Goal: Task Accomplishment & Management: Complete application form

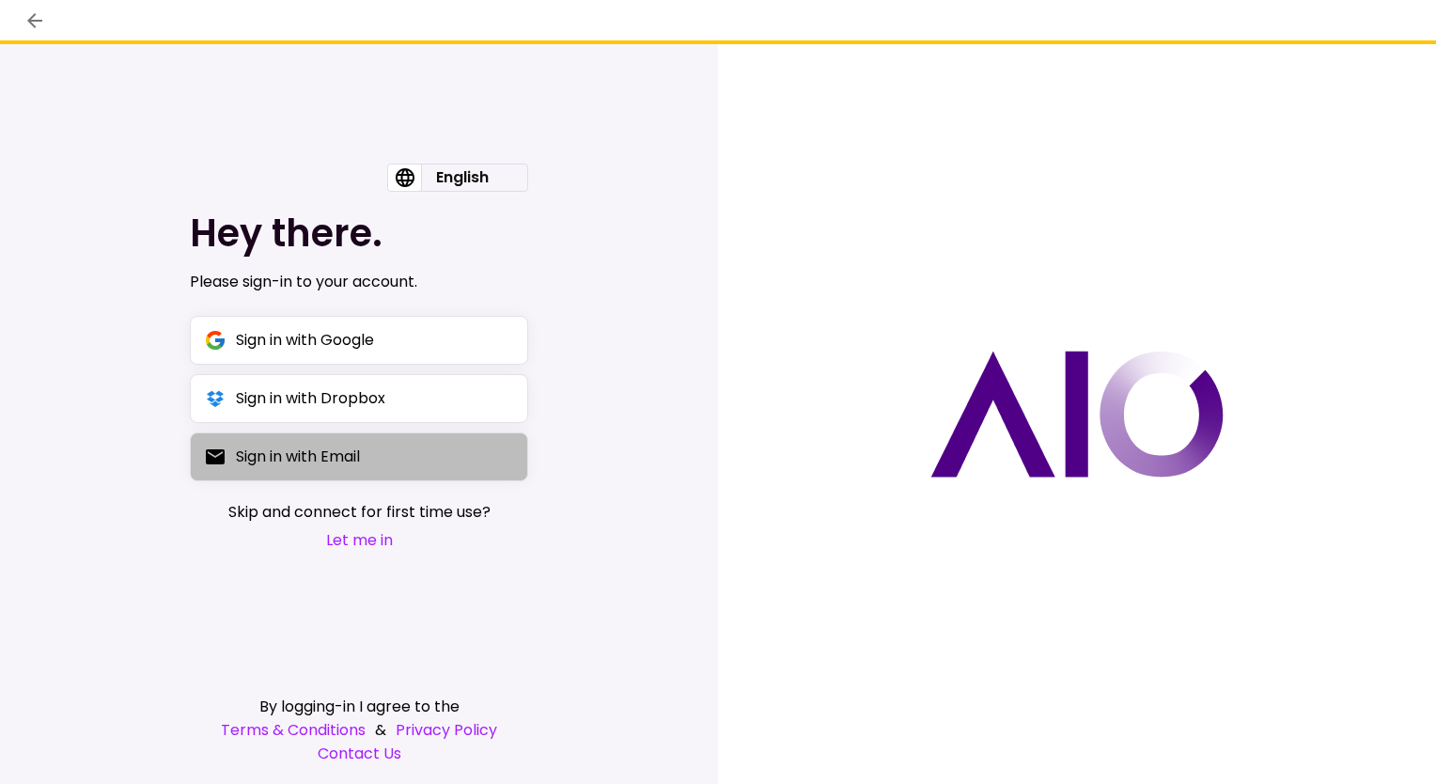
click at [338, 464] on div "Sign in with Email" at bounding box center [298, 456] width 124 height 23
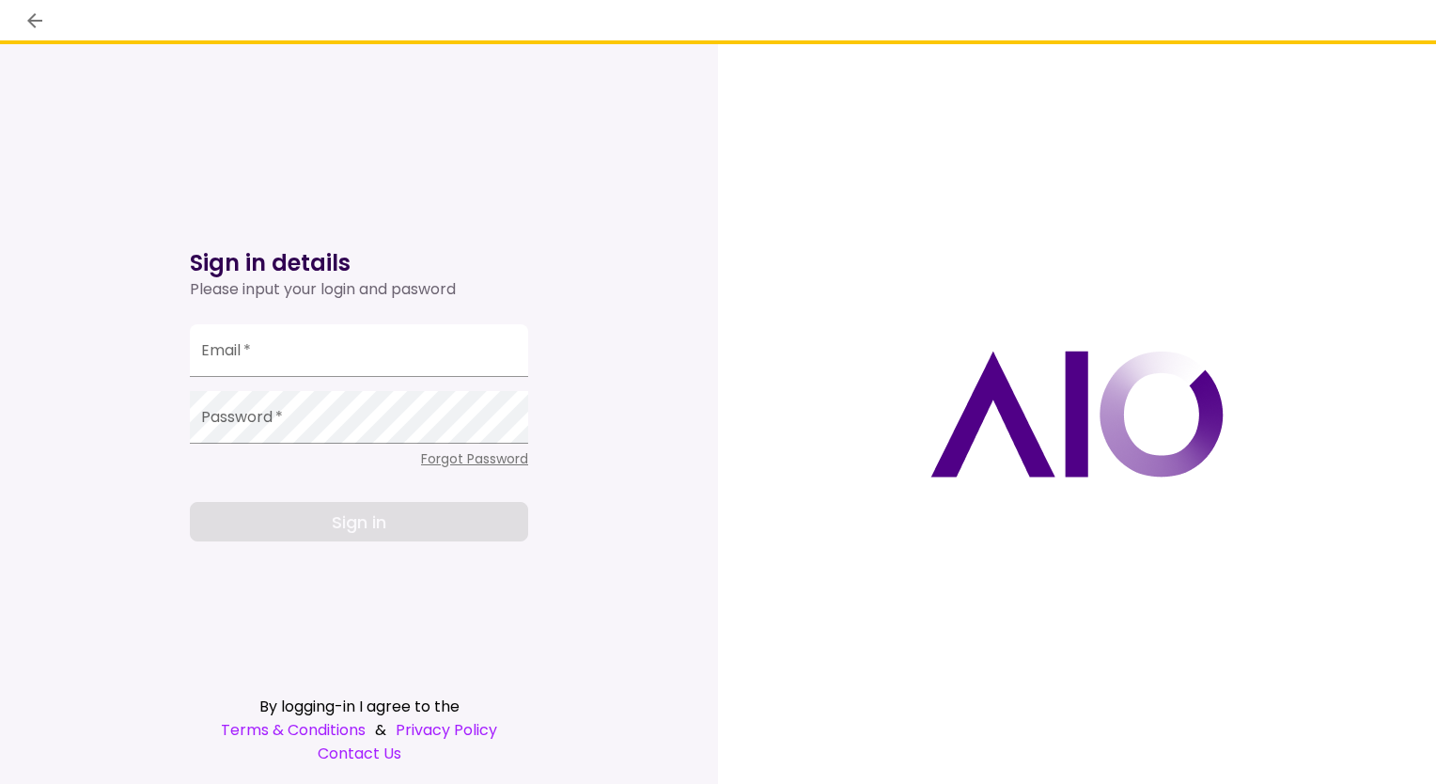
click at [31, 21] on icon "back" at bounding box center [34, 20] width 15 height 15
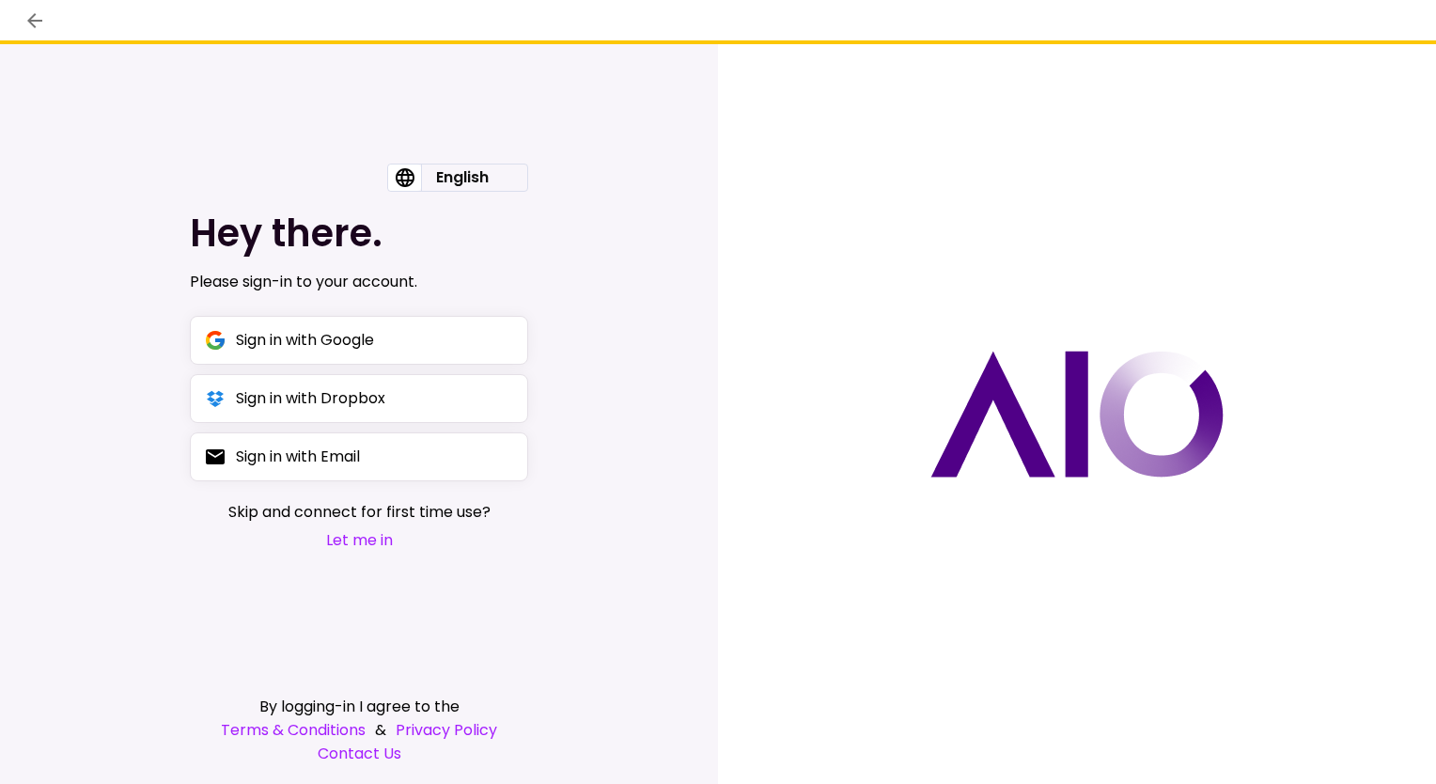
click at [357, 548] on button "Let me in" at bounding box center [359, 539] width 262 height 23
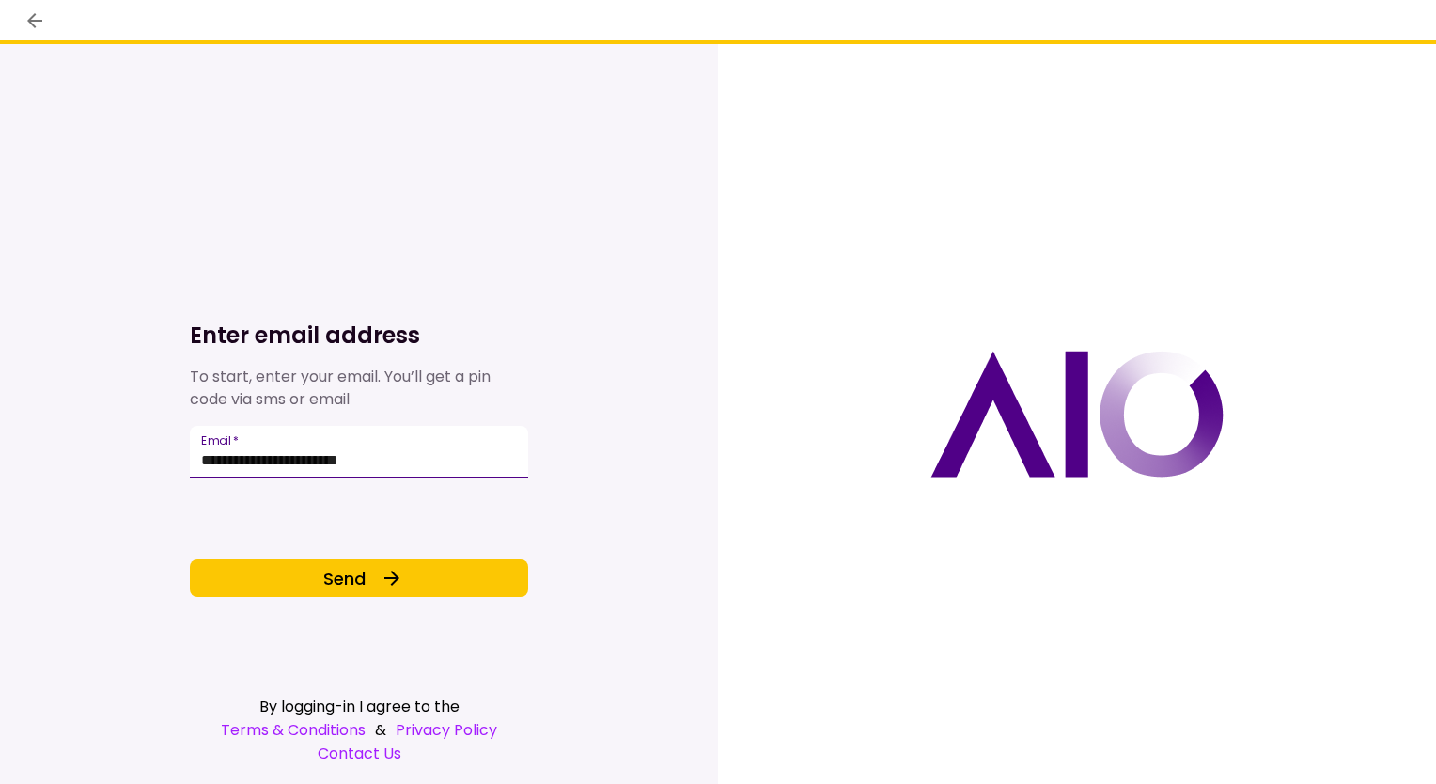
type input "**********"
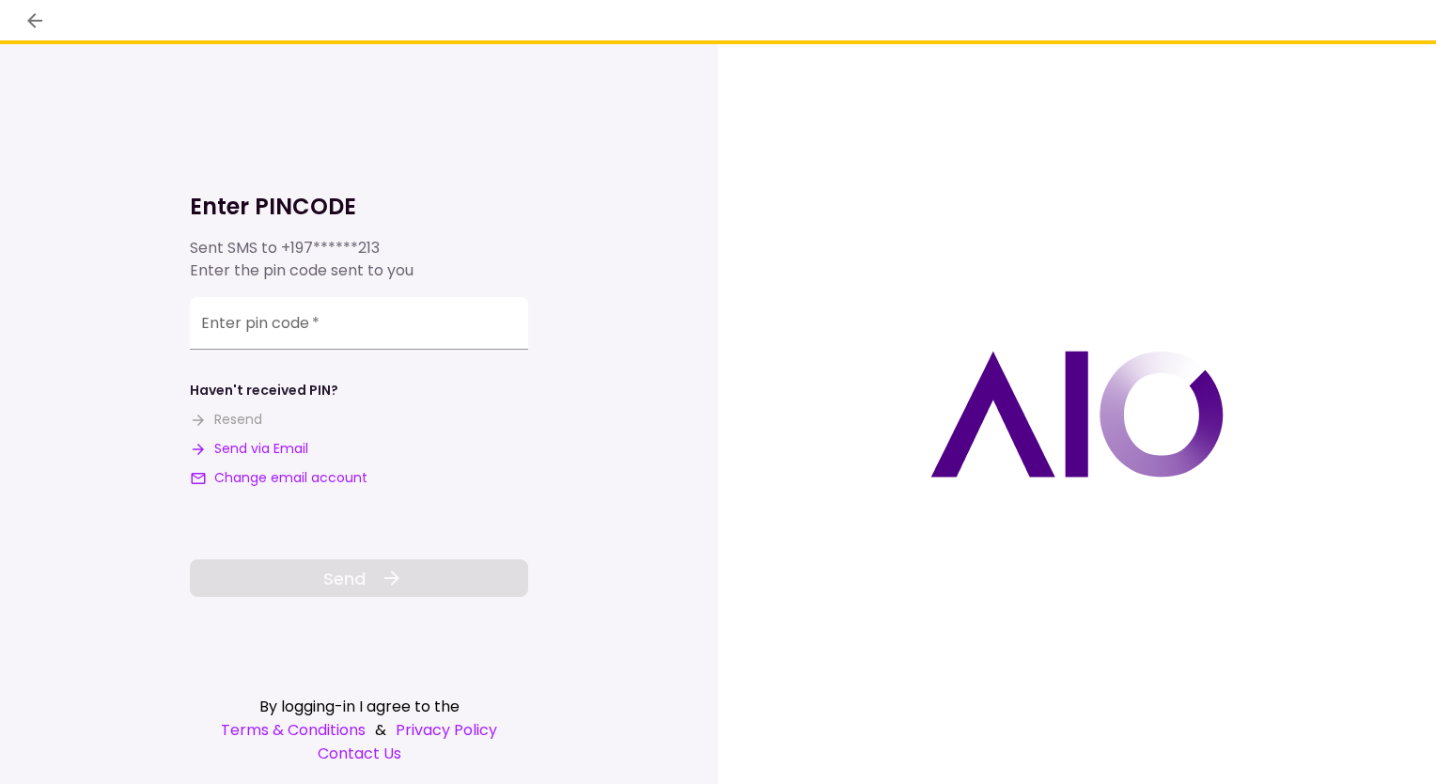
click at [256, 453] on button "Send via Email" at bounding box center [249, 449] width 118 height 20
click at [267, 337] on input "**********" at bounding box center [359, 323] width 338 height 53
paste input "******"
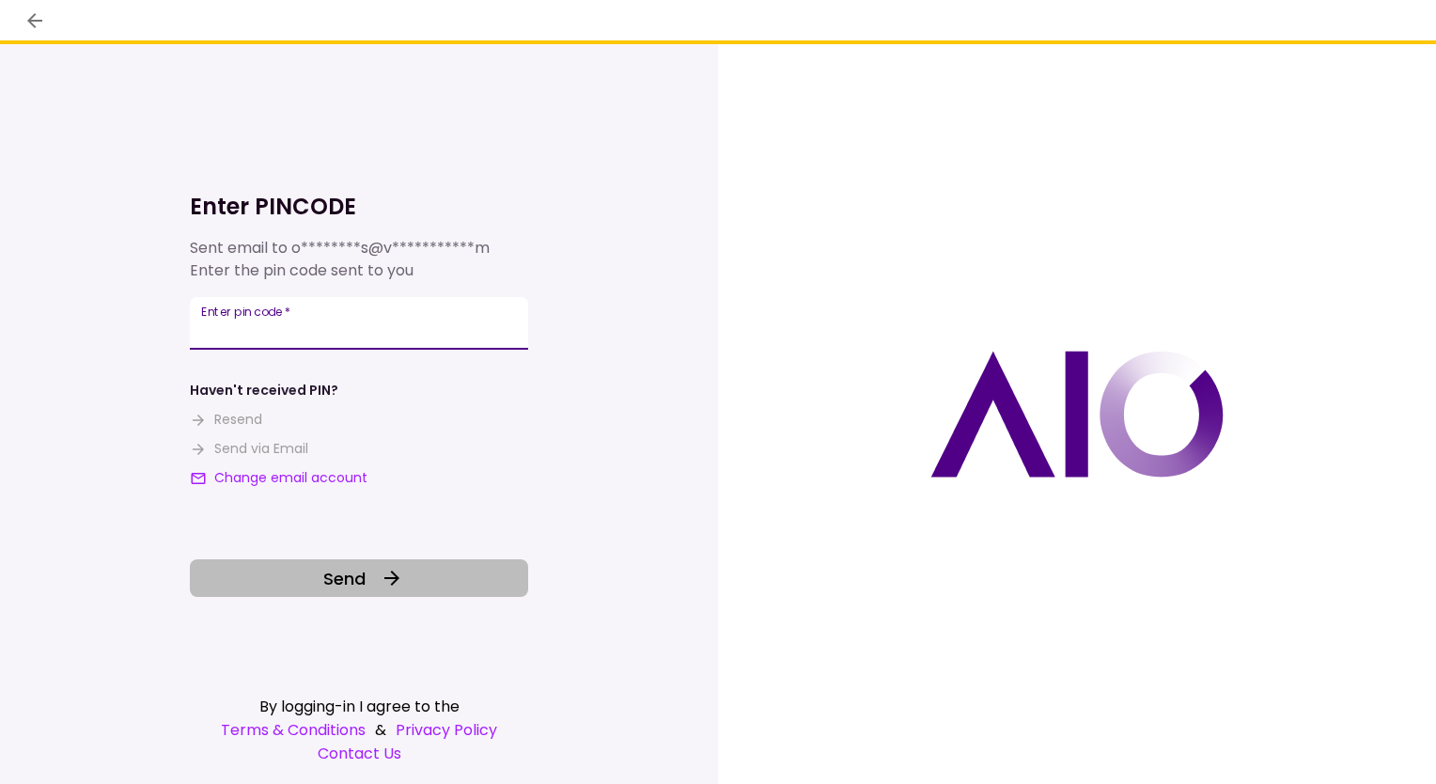
type input "******"
click at [342, 575] on span "Send" at bounding box center [344, 578] width 42 height 25
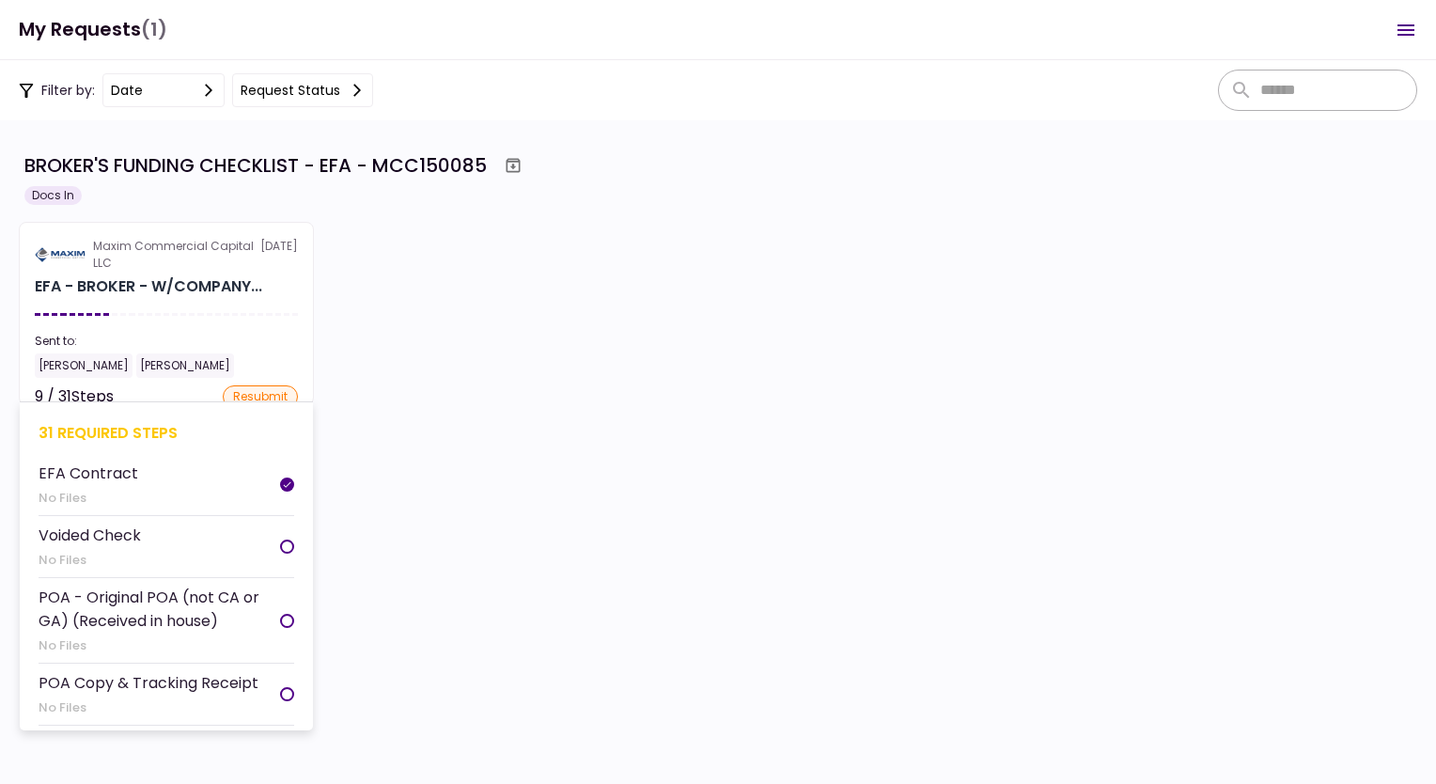
click at [256, 363] on div "[PERSON_NAME] [PERSON_NAME]" at bounding box center [166, 365] width 263 height 24
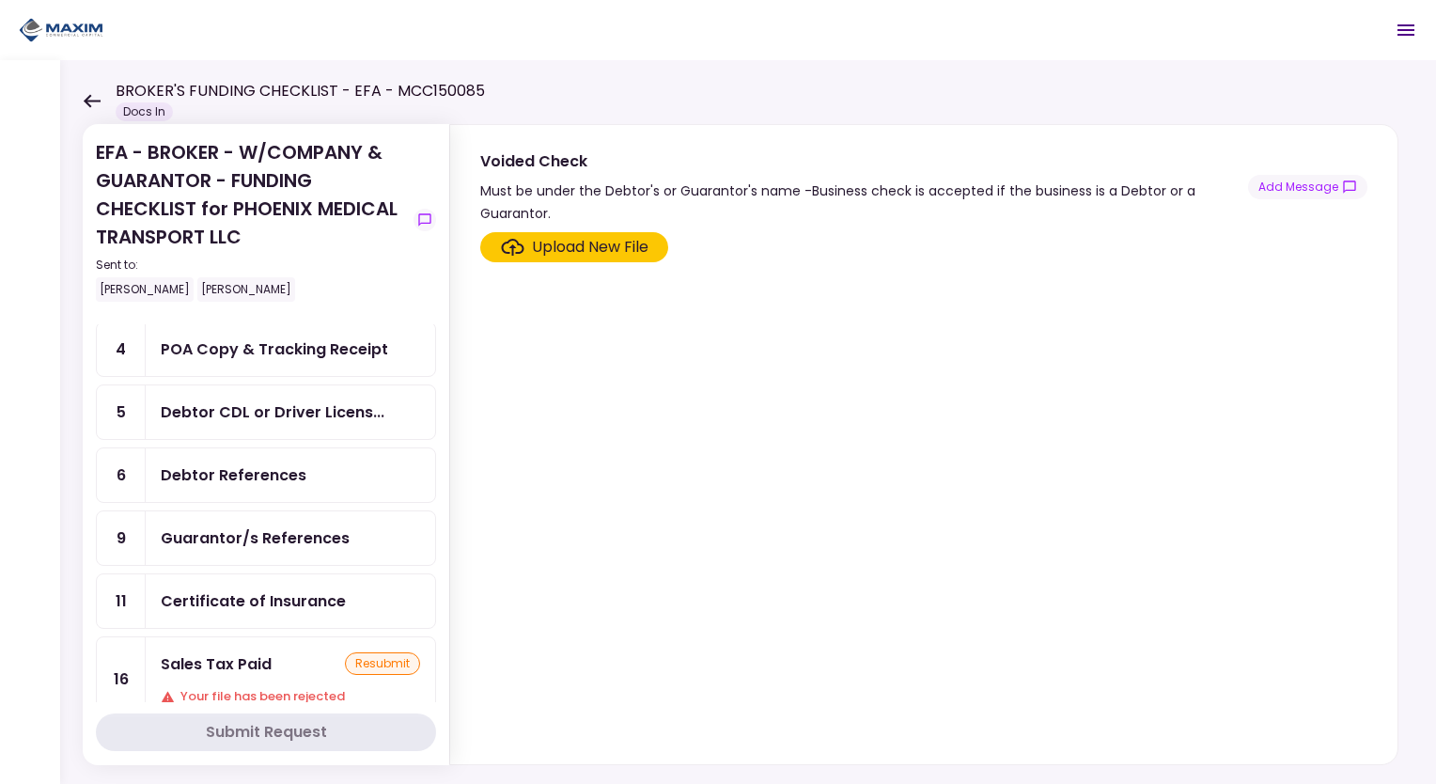
scroll to position [188, 0]
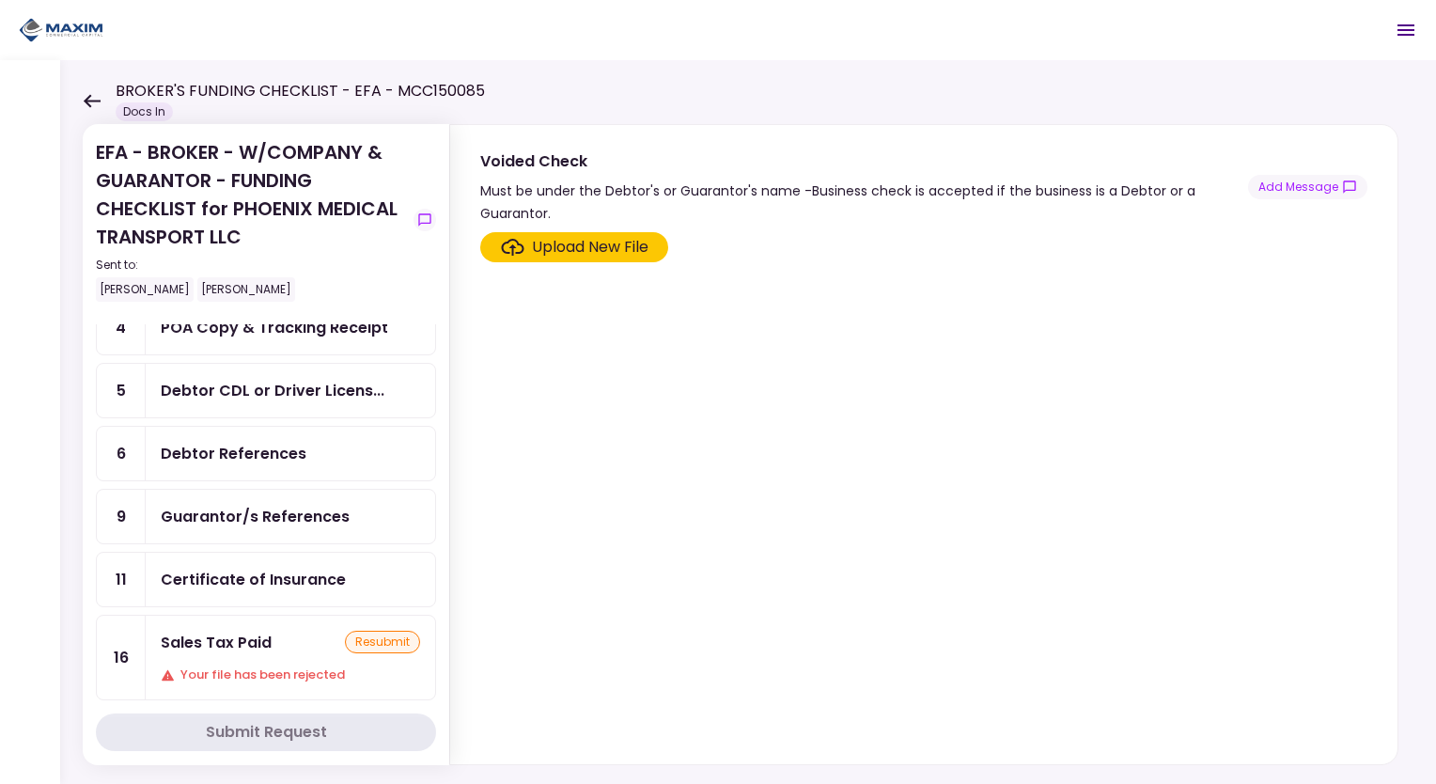
click at [286, 510] on div "Guarantor/s References" at bounding box center [255, 516] width 189 height 23
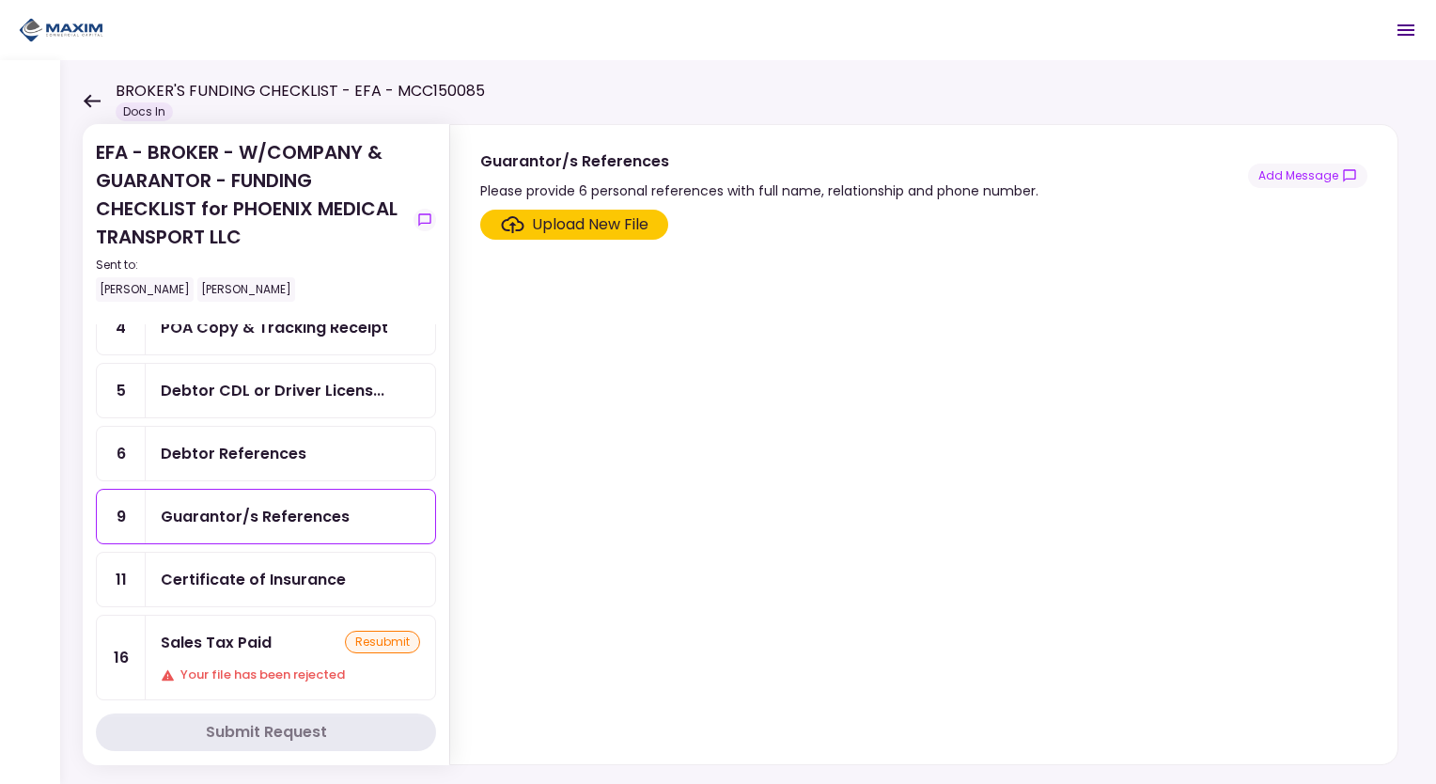
click at [289, 432] on div "Debtor References" at bounding box center [290, 454] width 289 height 54
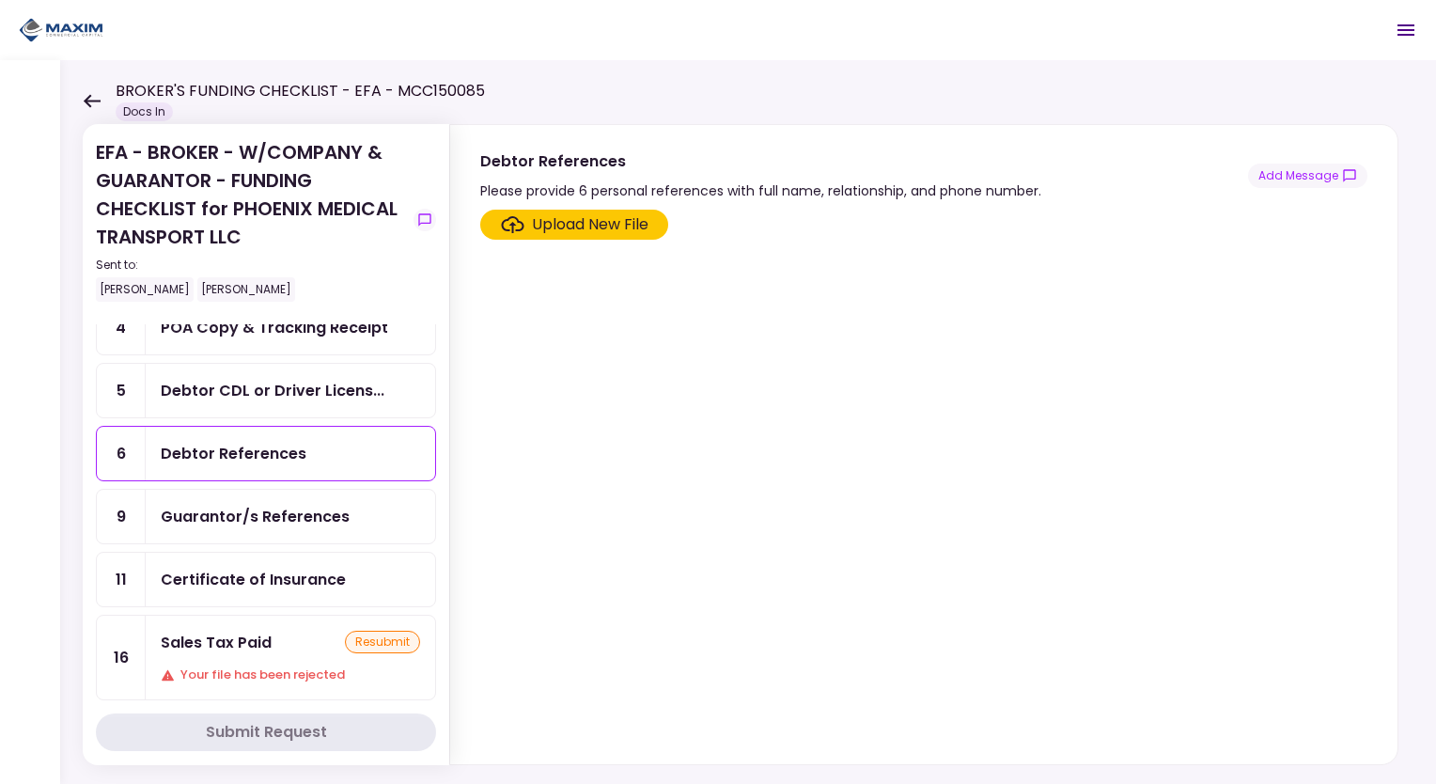
click at [299, 508] on div "Guarantor/s References" at bounding box center [255, 516] width 189 height 23
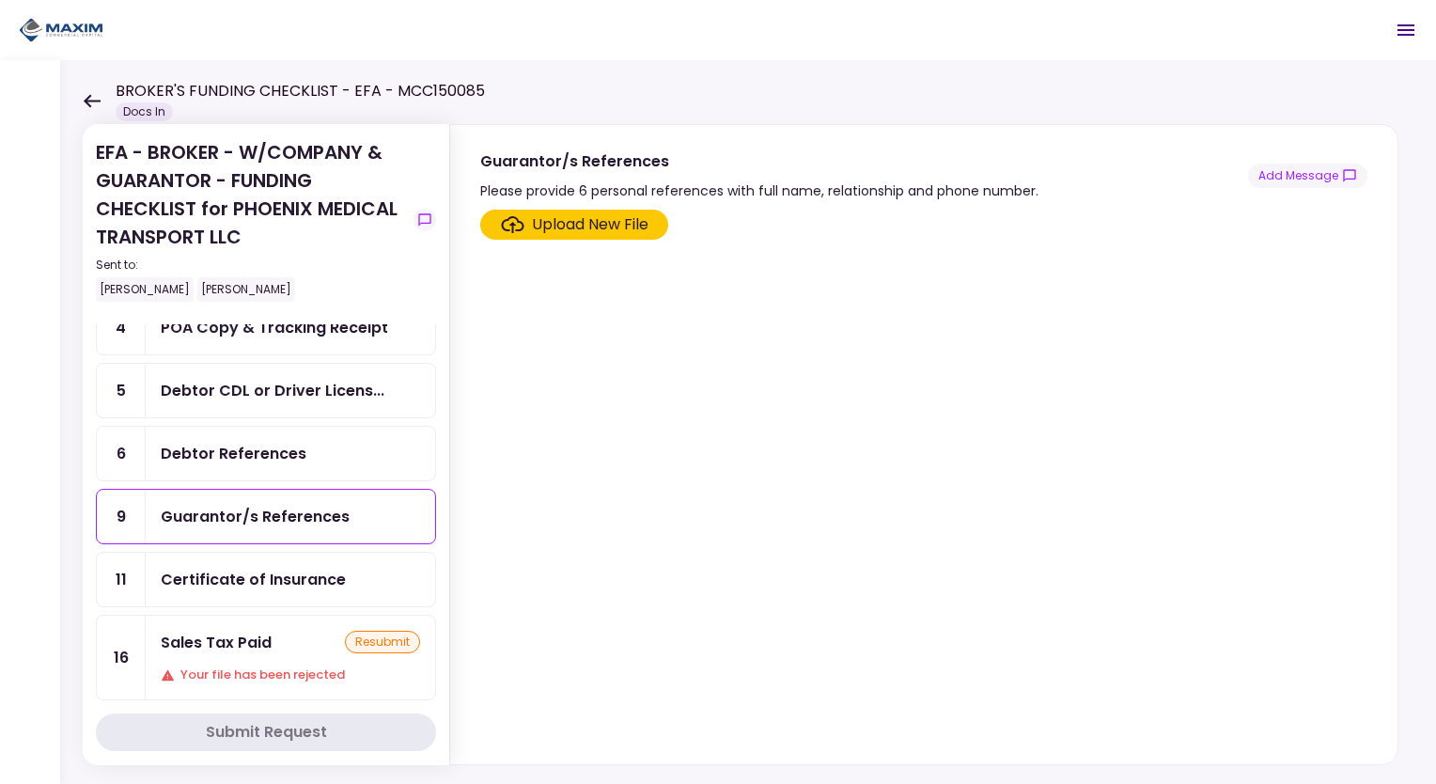
click at [293, 442] on div "Debtor References" at bounding box center [234, 453] width 146 height 23
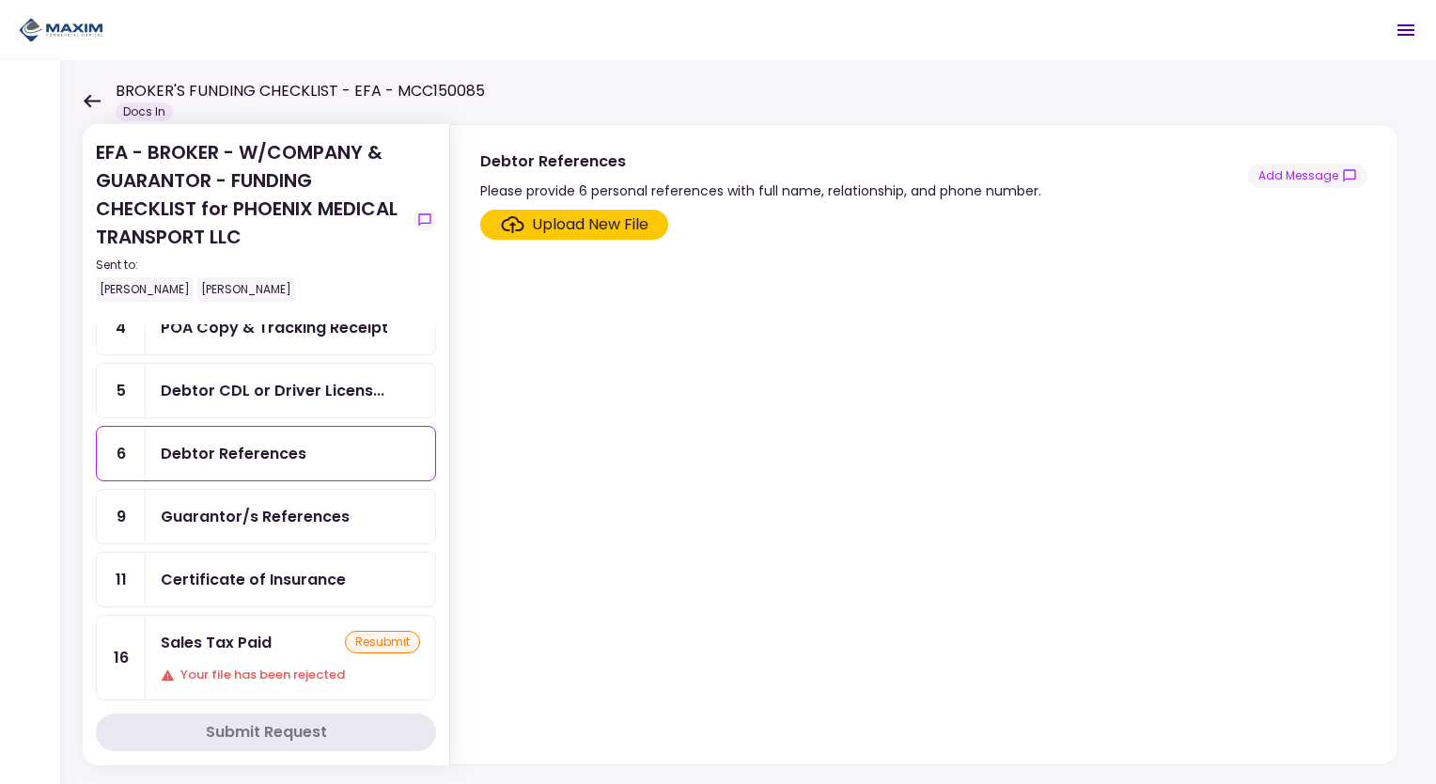
click at [303, 523] on div "Guarantor/s References" at bounding box center [290, 517] width 289 height 54
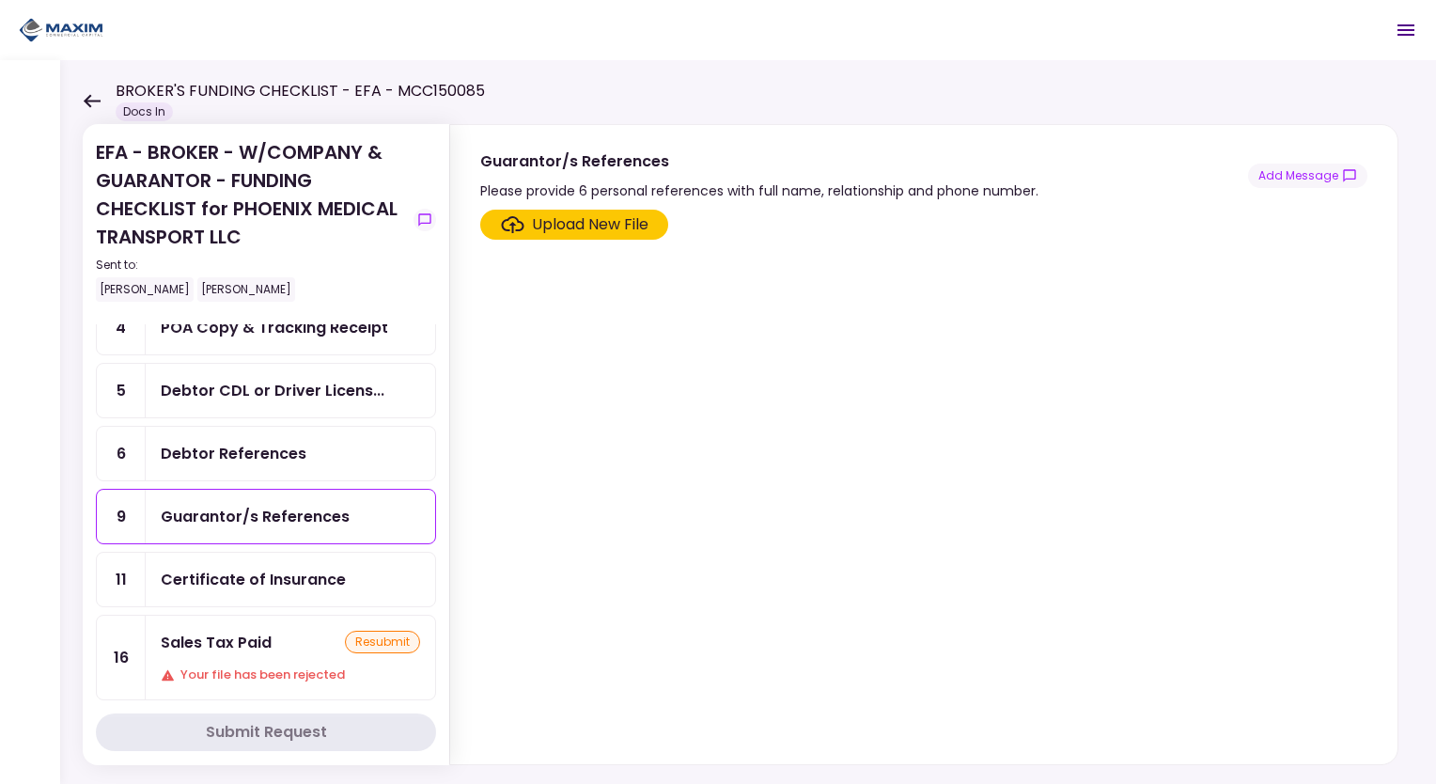
click at [301, 473] on div "Debtor References" at bounding box center [290, 454] width 289 height 54
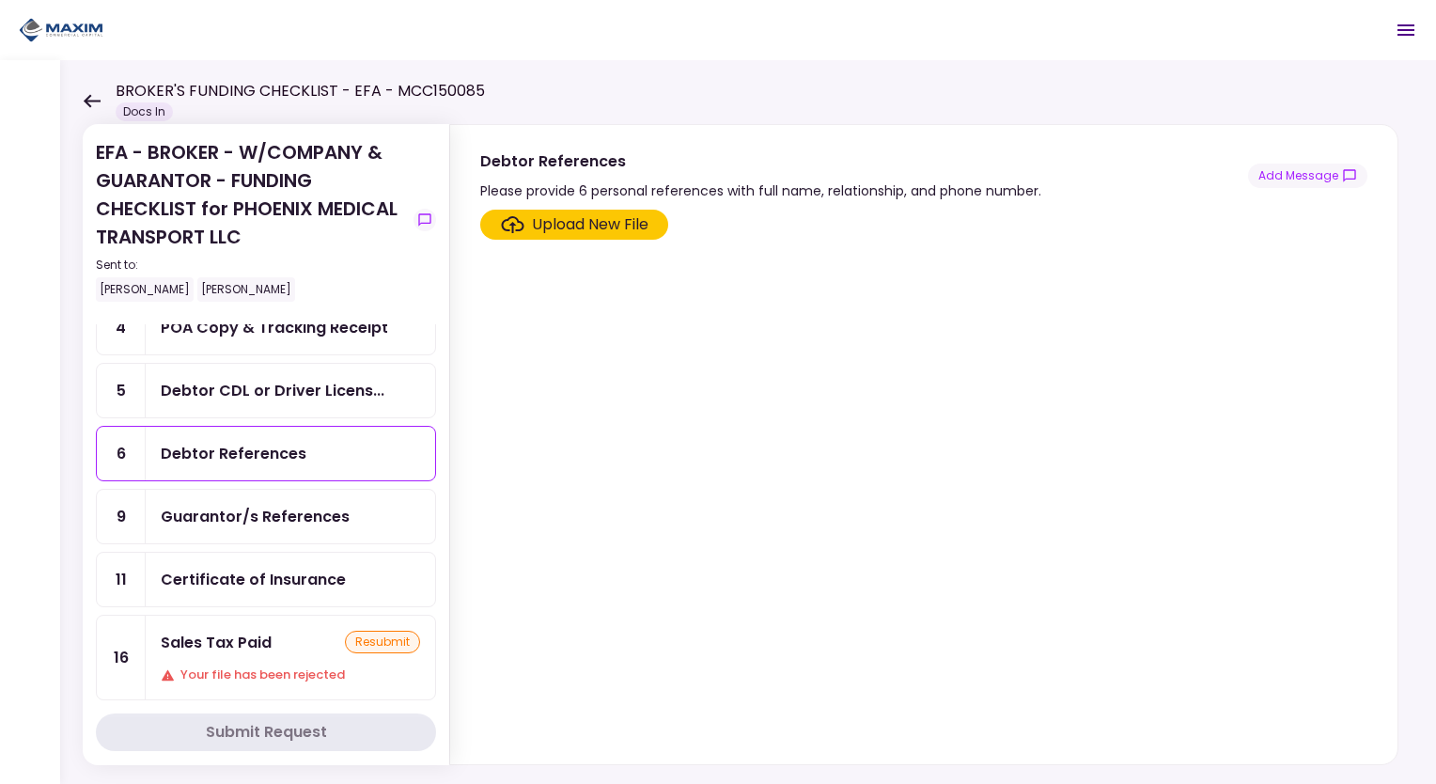
scroll to position [282, 0]
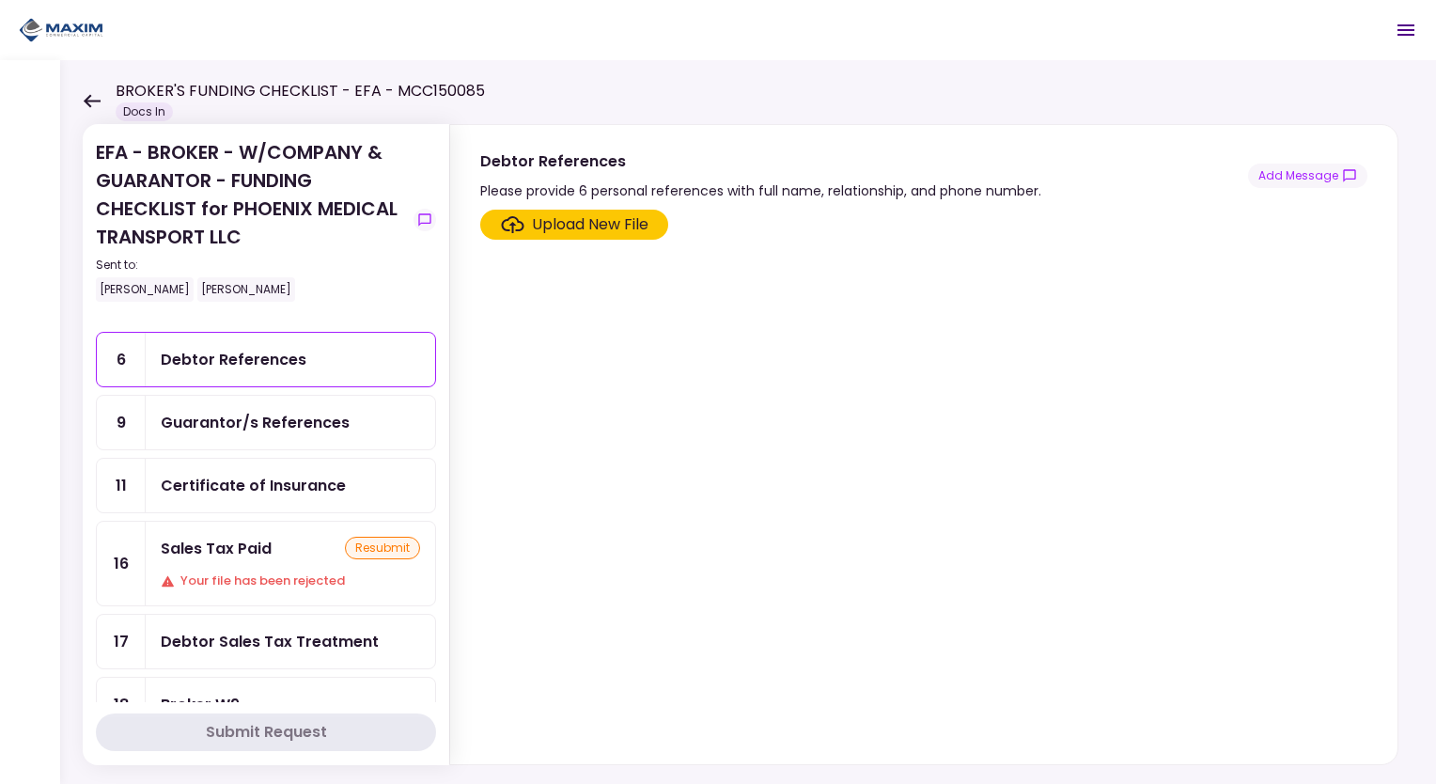
click at [318, 630] on div "Debtor Sales Tax Treatment" at bounding box center [270, 641] width 218 height 23
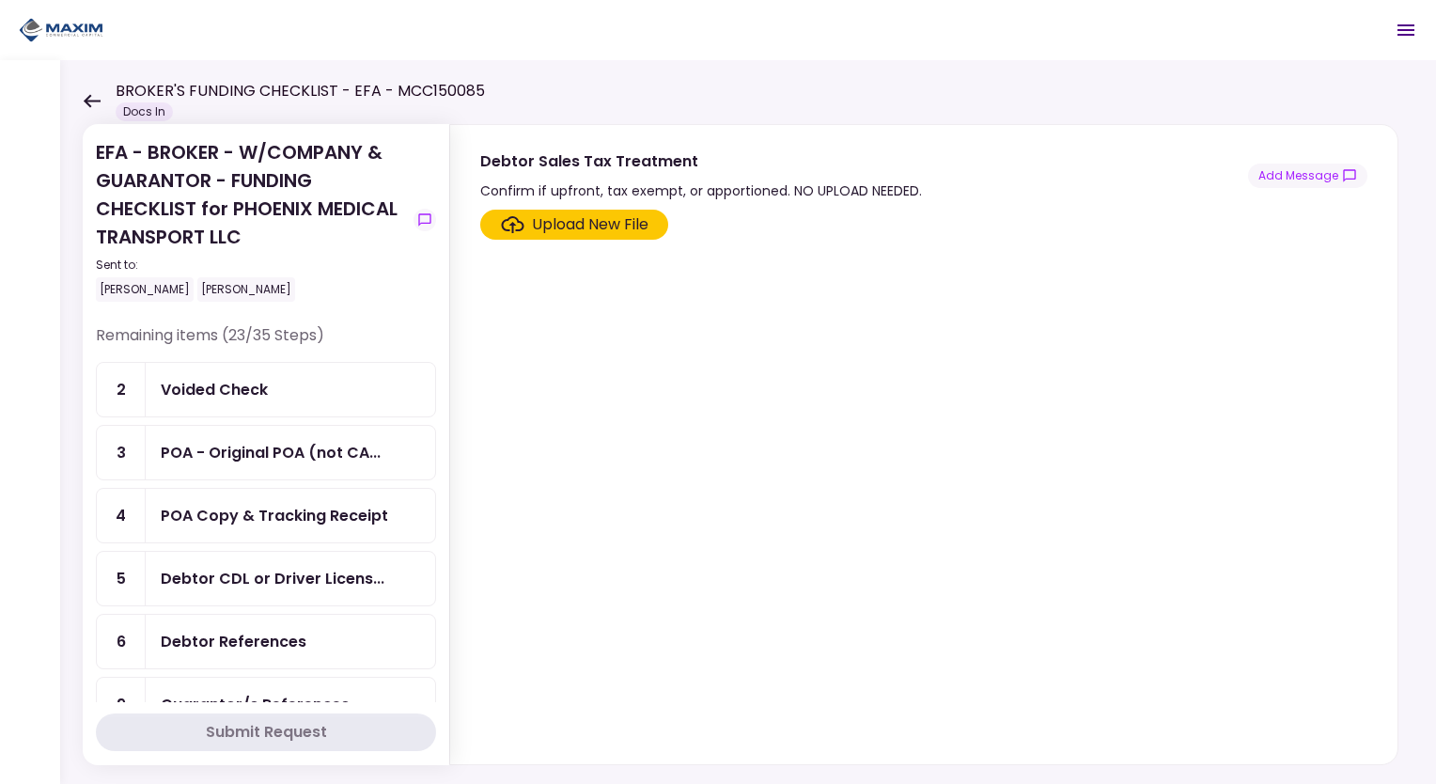
click at [357, 381] on div "Voided Check" at bounding box center [290, 389] width 259 height 23
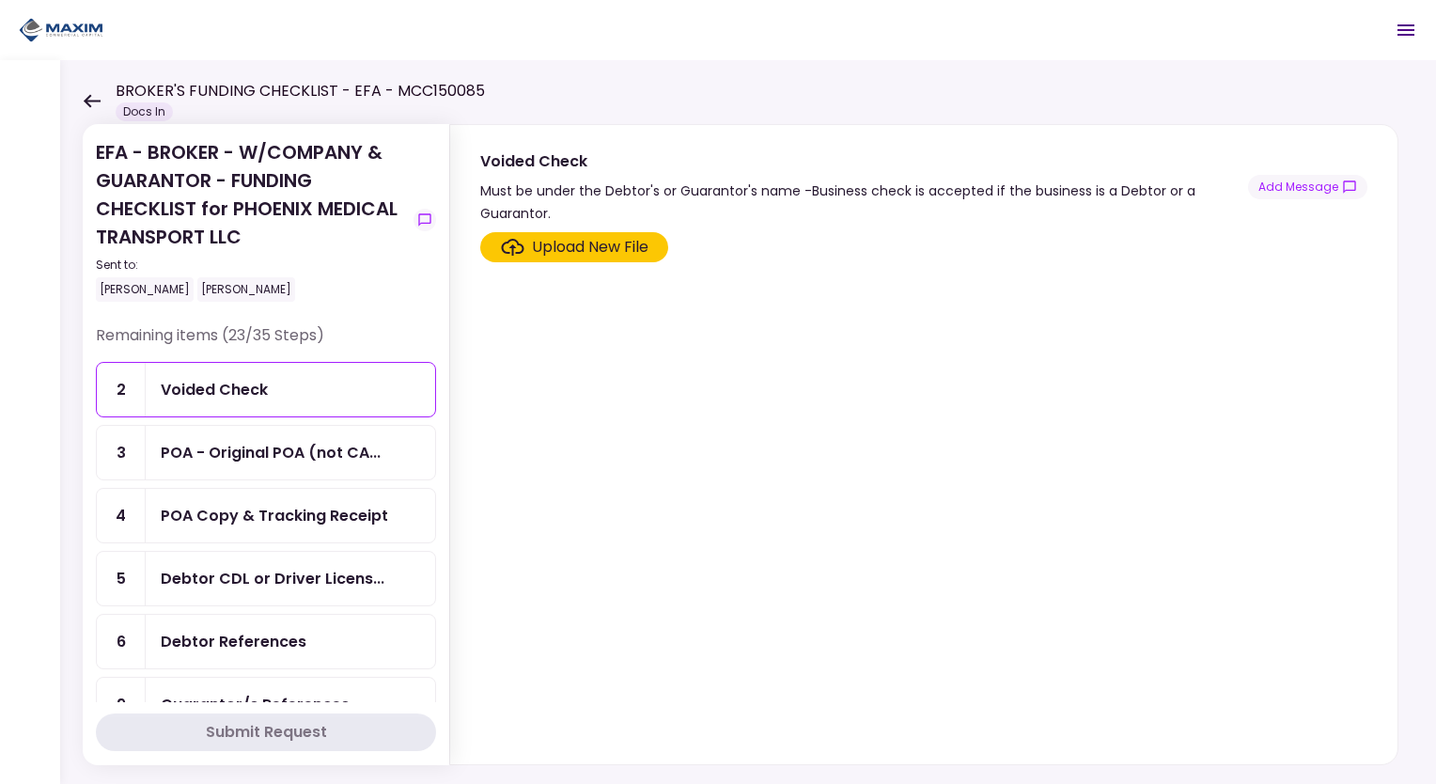
click at [539, 249] on div "Upload New File" at bounding box center [590, 247] width 117 height 23
click at [0, 0] on input "Upload New File" at bounding box center [0, 0] width 0 height 0
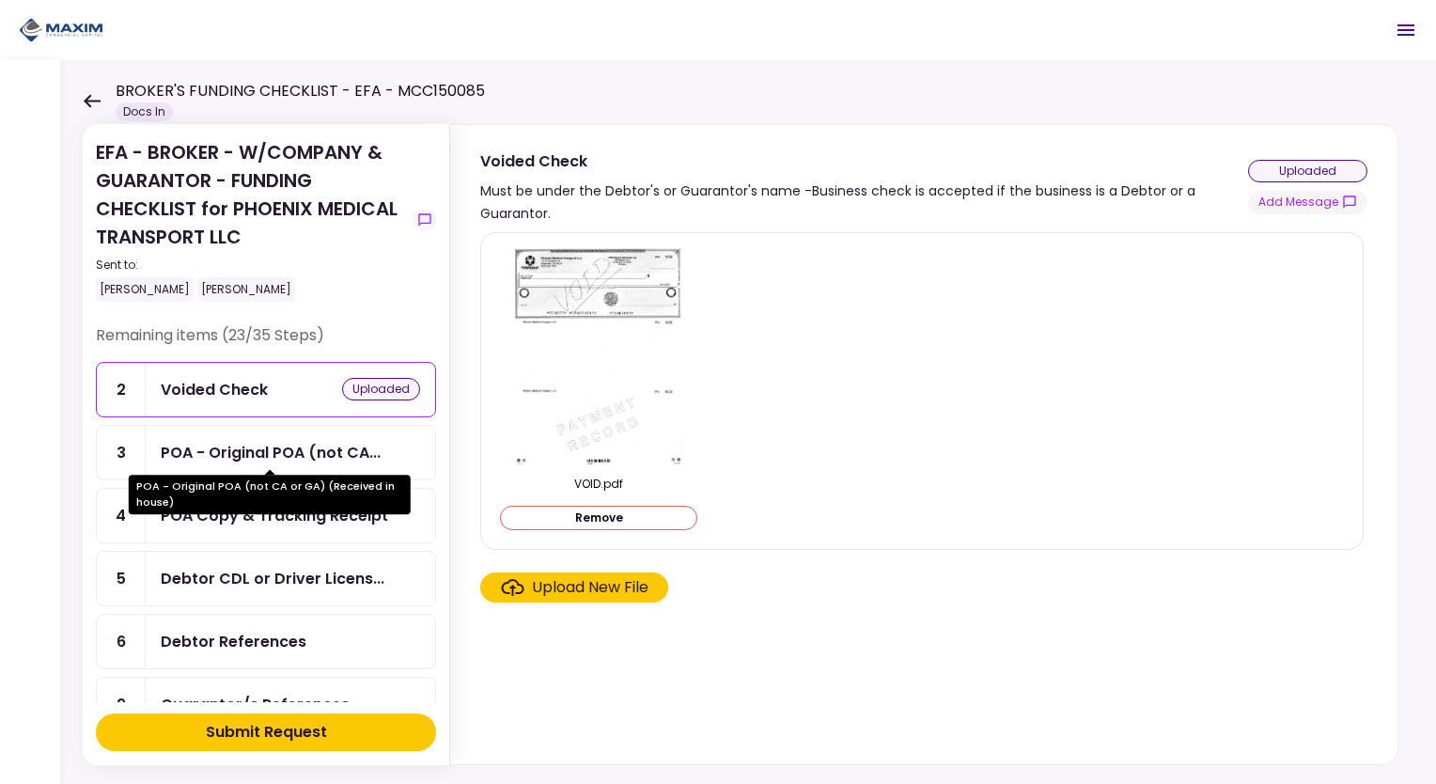
click at [317, 441] on div "POA - Original POA (not CA..." at bounding box center [271, 452] width 220 height 23
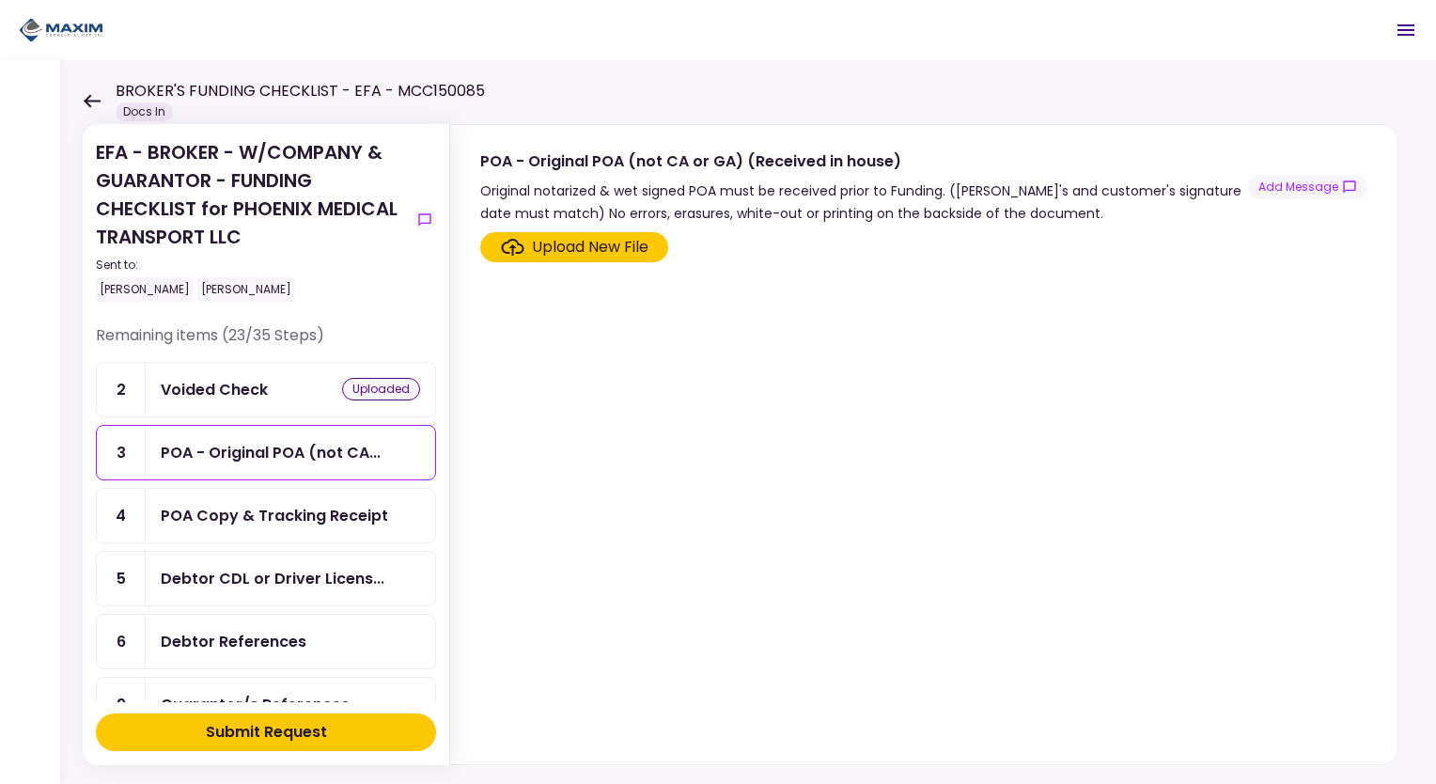
click at [338, 492] on div "POA Copy & Tracking Receipt" at bounding box center [290, 516] width 289 height 54
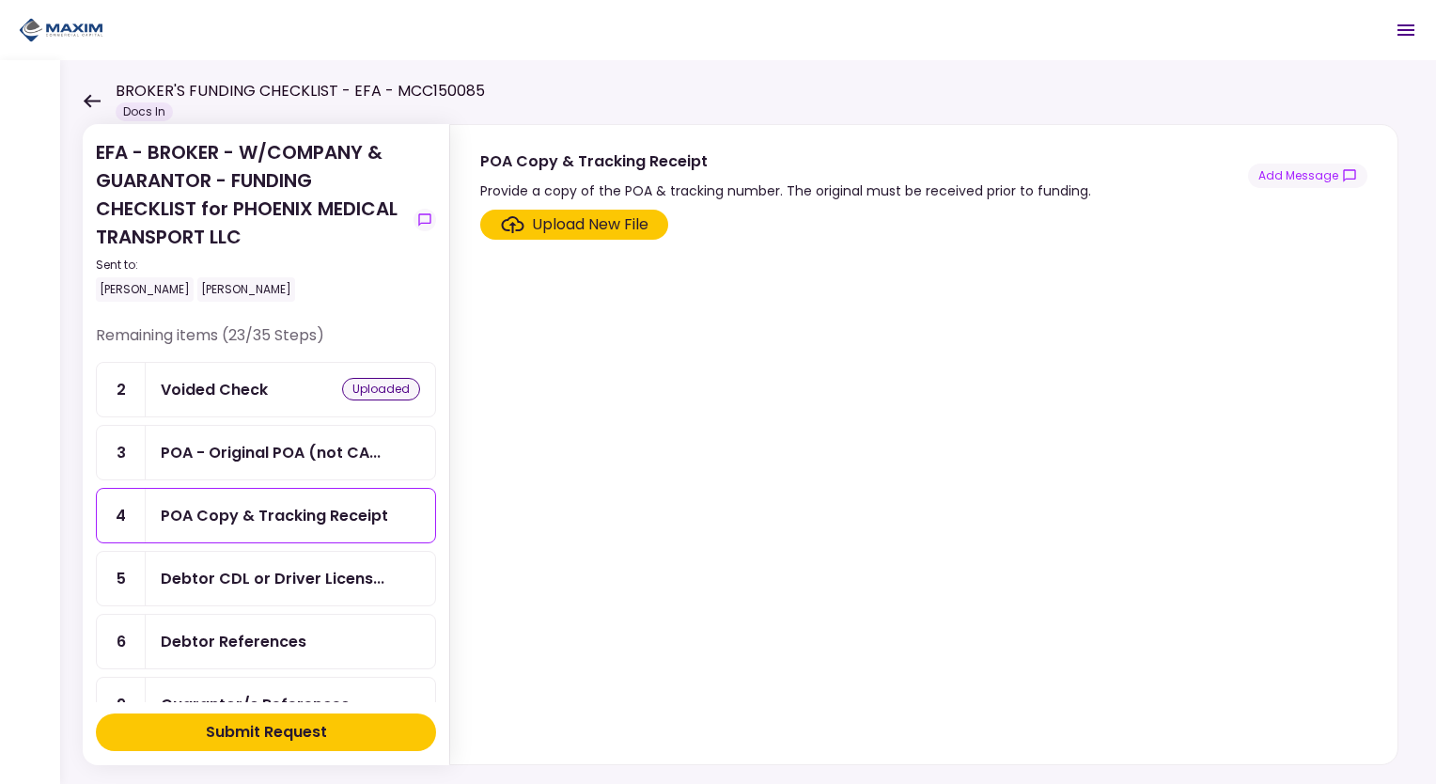
click at [590, 220] on div "Upload New File" at bounding box center [590, 224] width 117 height 23
click at [0, 0] on input "Upload New File" at bounding box center [0, 0] width 0 height 0
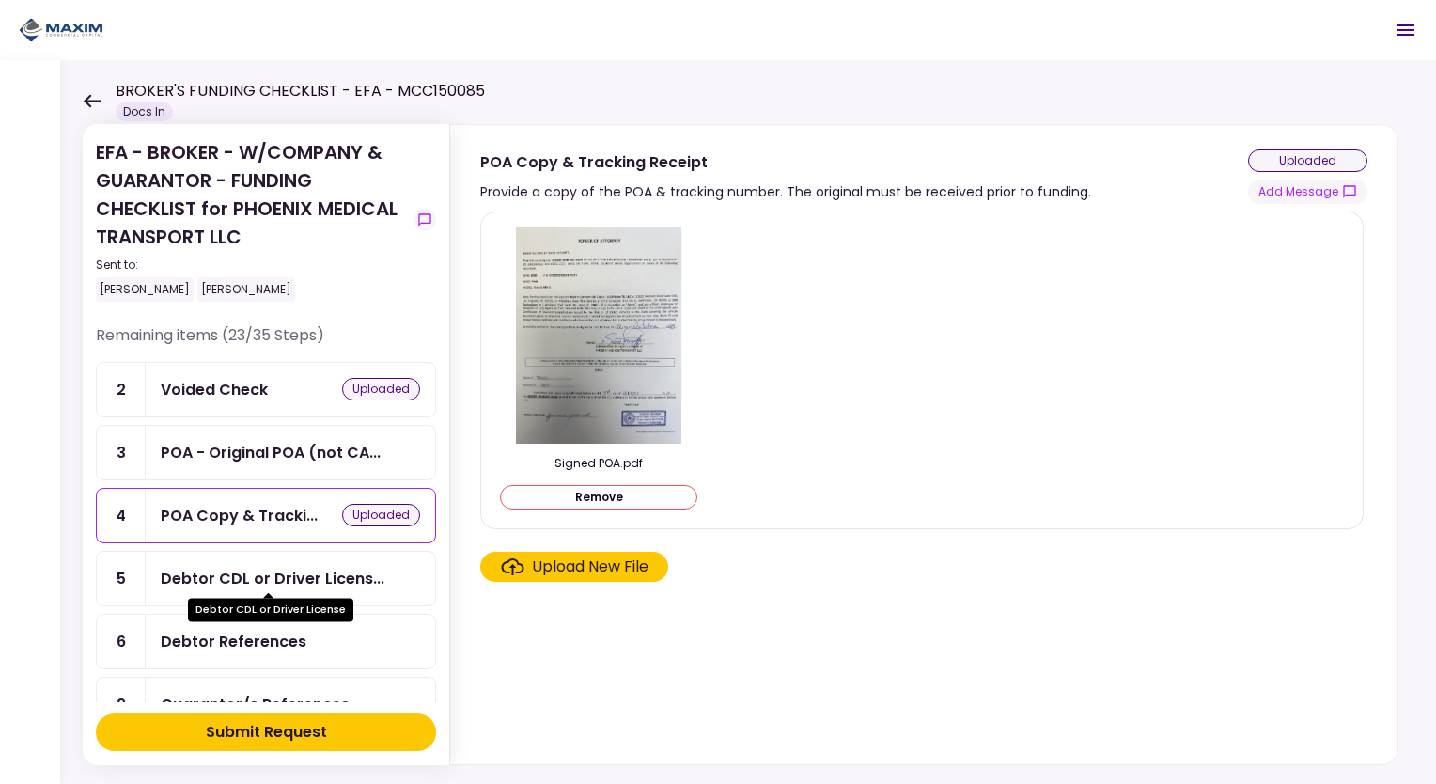
click at [334, 567] on div "Debtor CDL or Driver Licens..." at bounding box center [273, 578] width 224 height 23
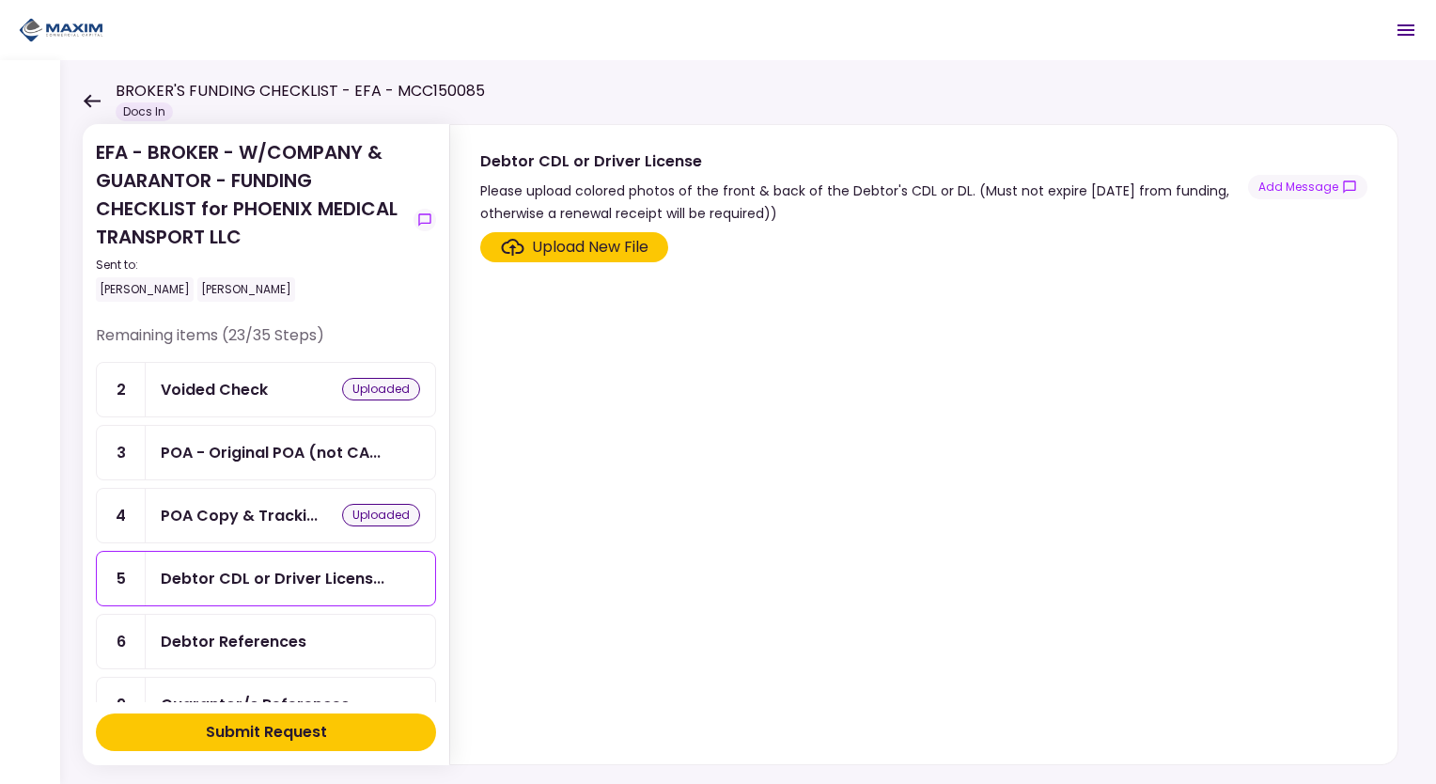
click at [558, 237] on div "Upload New File" at bounding box center [590, 247] width 117 height 23
click at [0, 0] on input "Upload New File" at bounding box center [0, 0] width 0 height 0
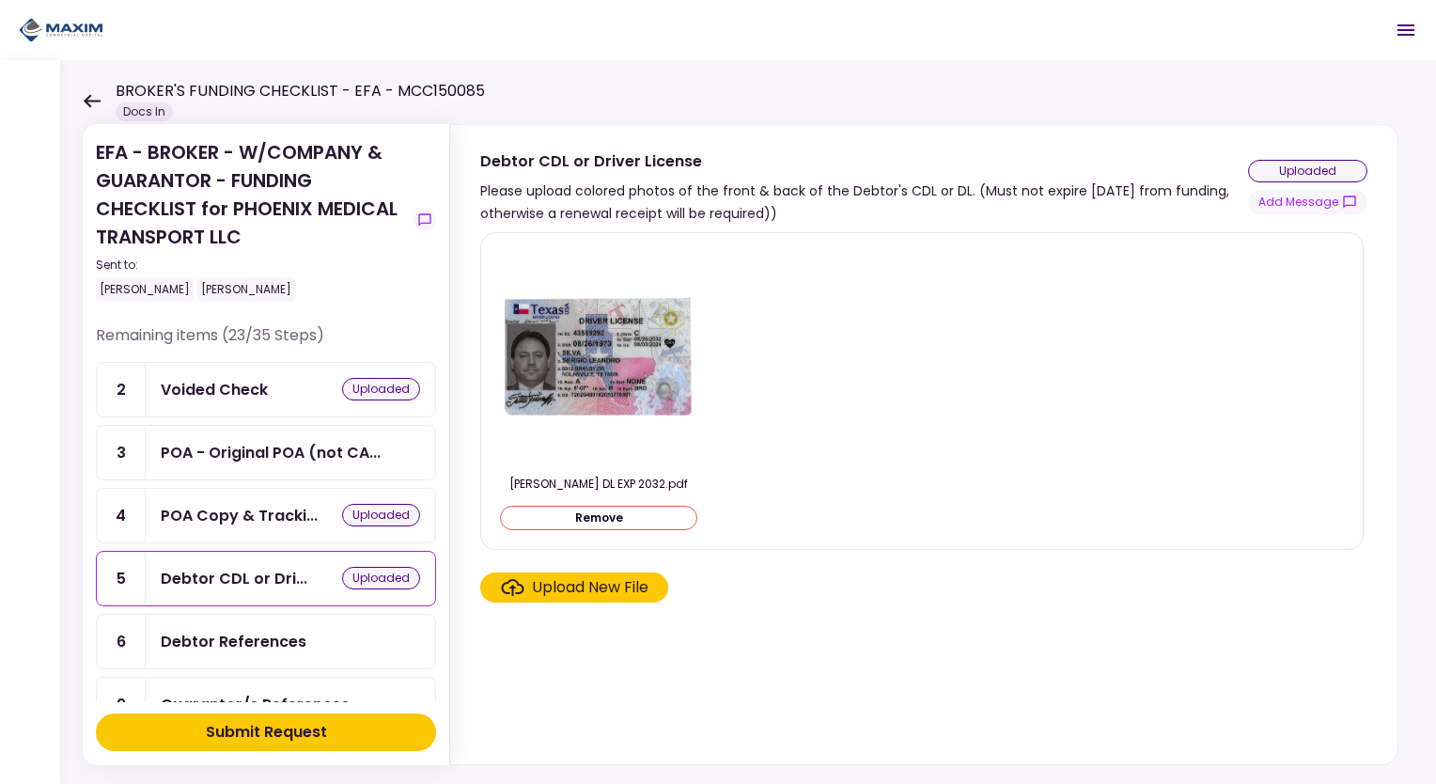
click at [551, 584] on div "Upload New File" at bounding box center [590, 587] width 117 height 23
click at [0, 0] on input "Upload New File" at bounding box center [0, 0] width 0 height 0
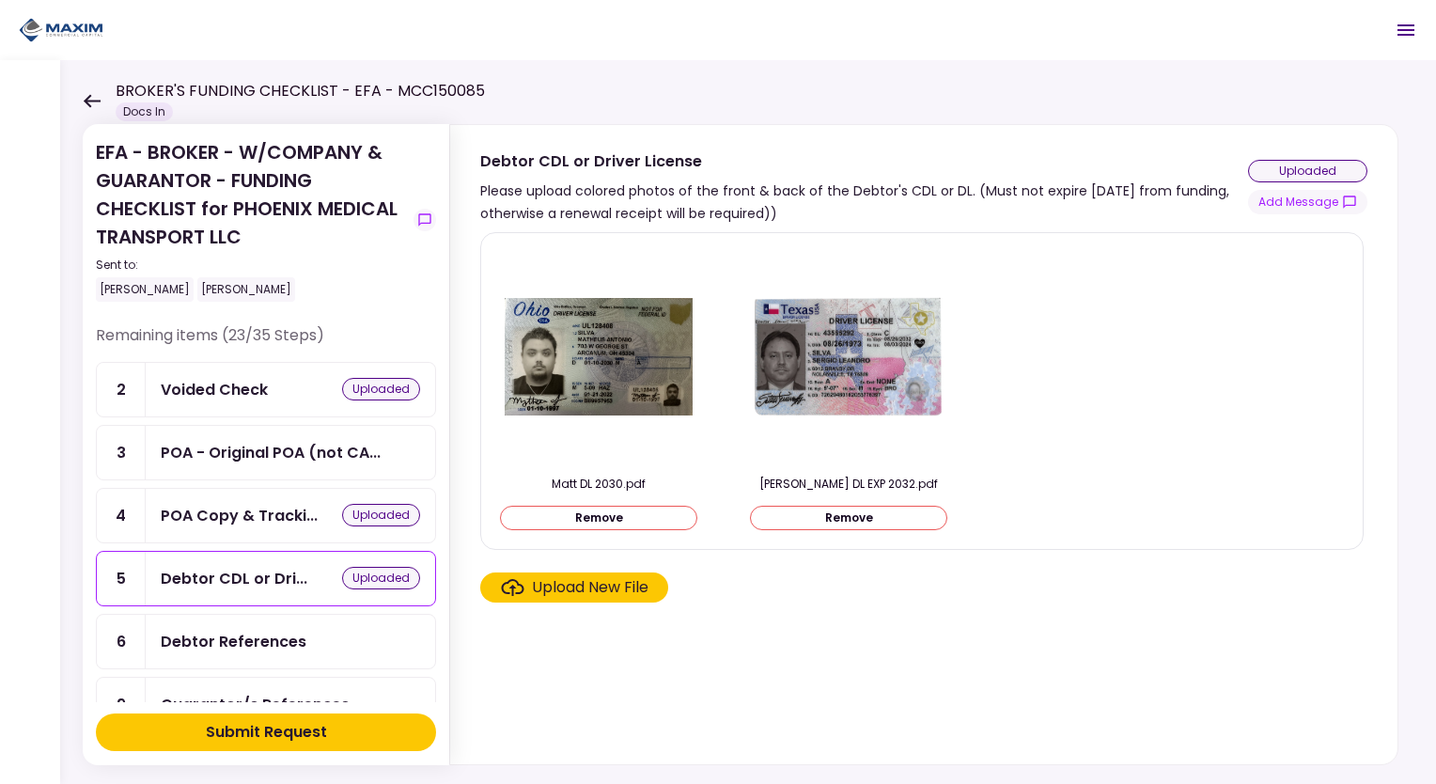
click at [313, 634] on div "Debtor References" at bounding box center [290, 641] width 259 height 23
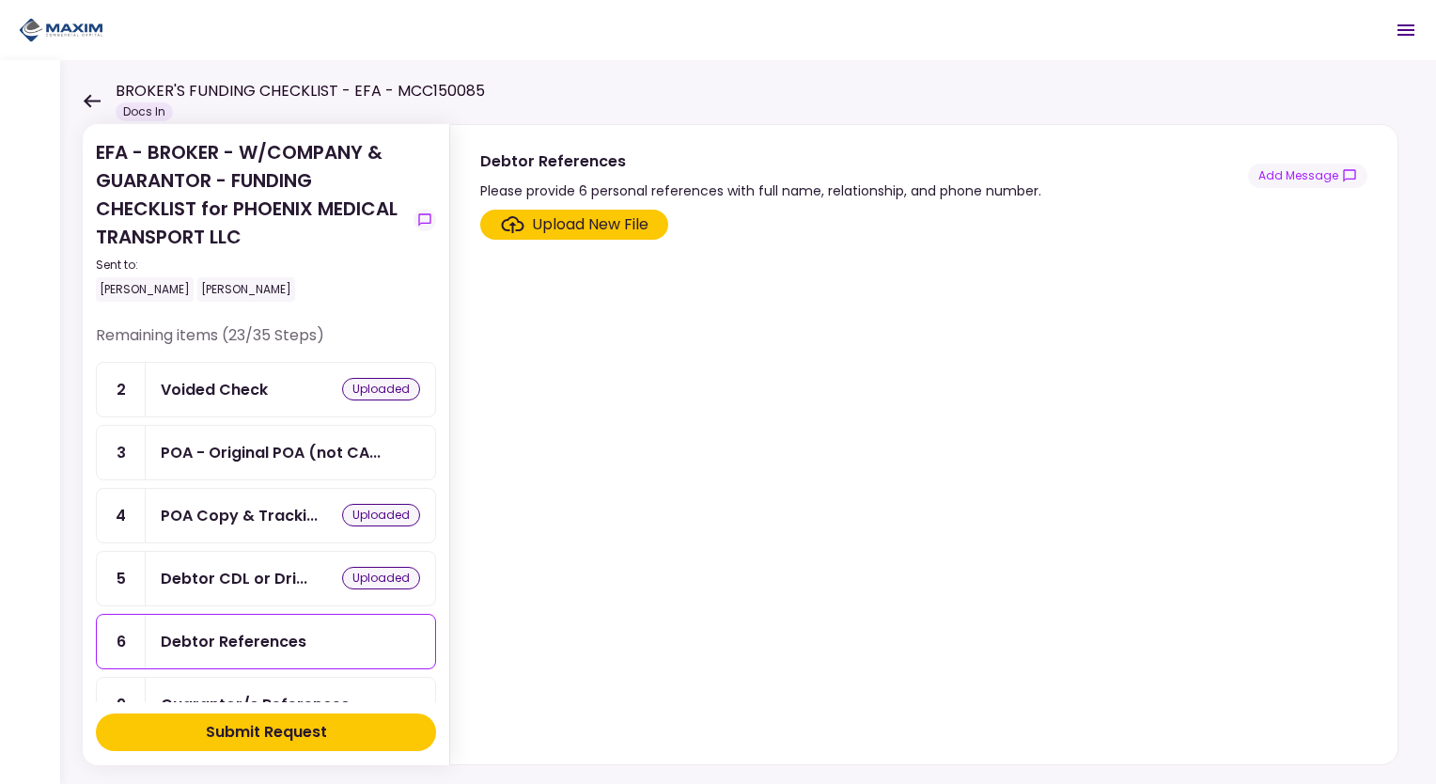
click at [627, 216] on div "Upload New File" at bounding box center [590, 224] width 117 height 23
click at [0, 0] on input "Upload New File" at bounding box center [0, 0] width 0 height 0
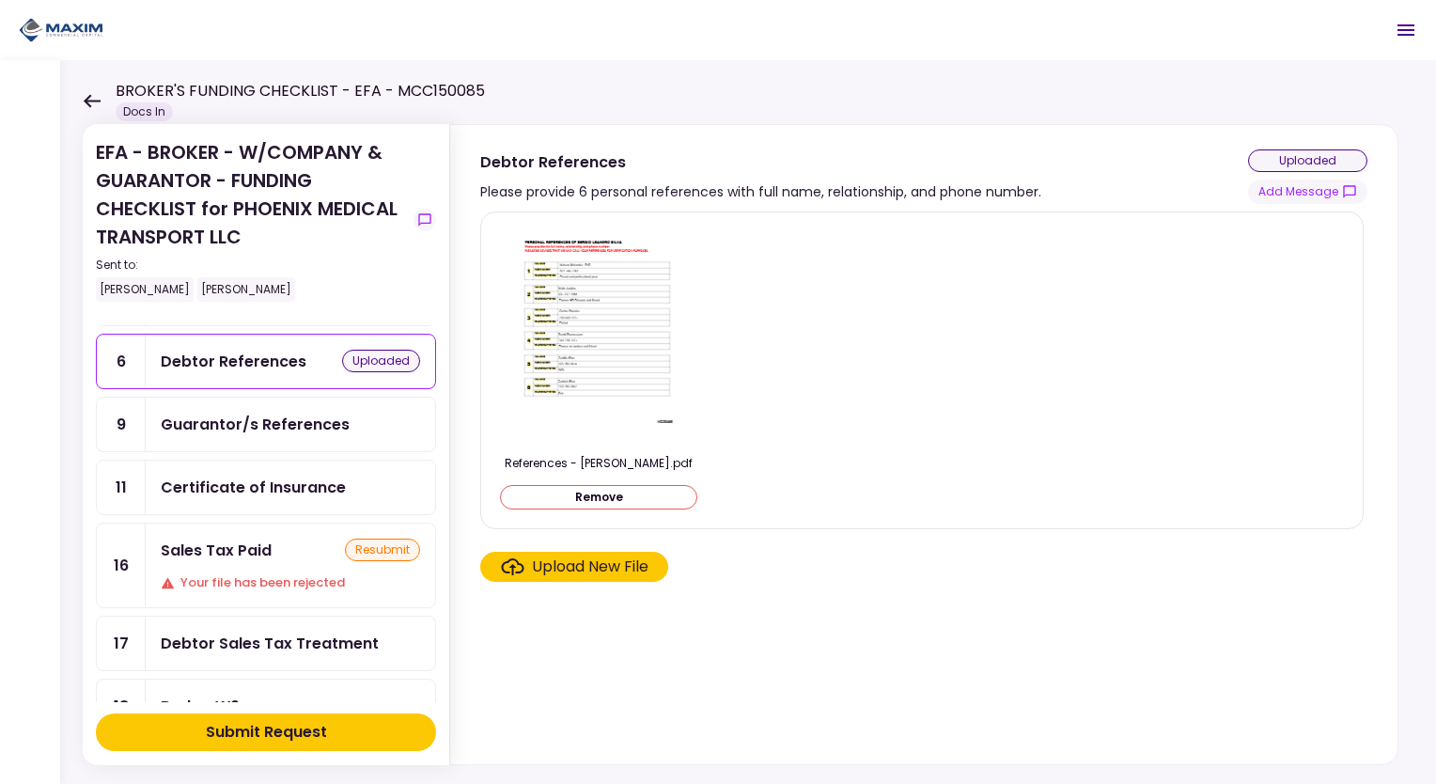
scroll to position [282, 0]
click at [268, 428] on div "Guarantor/s References" at bounding box center [290, 423] width 289 height 54
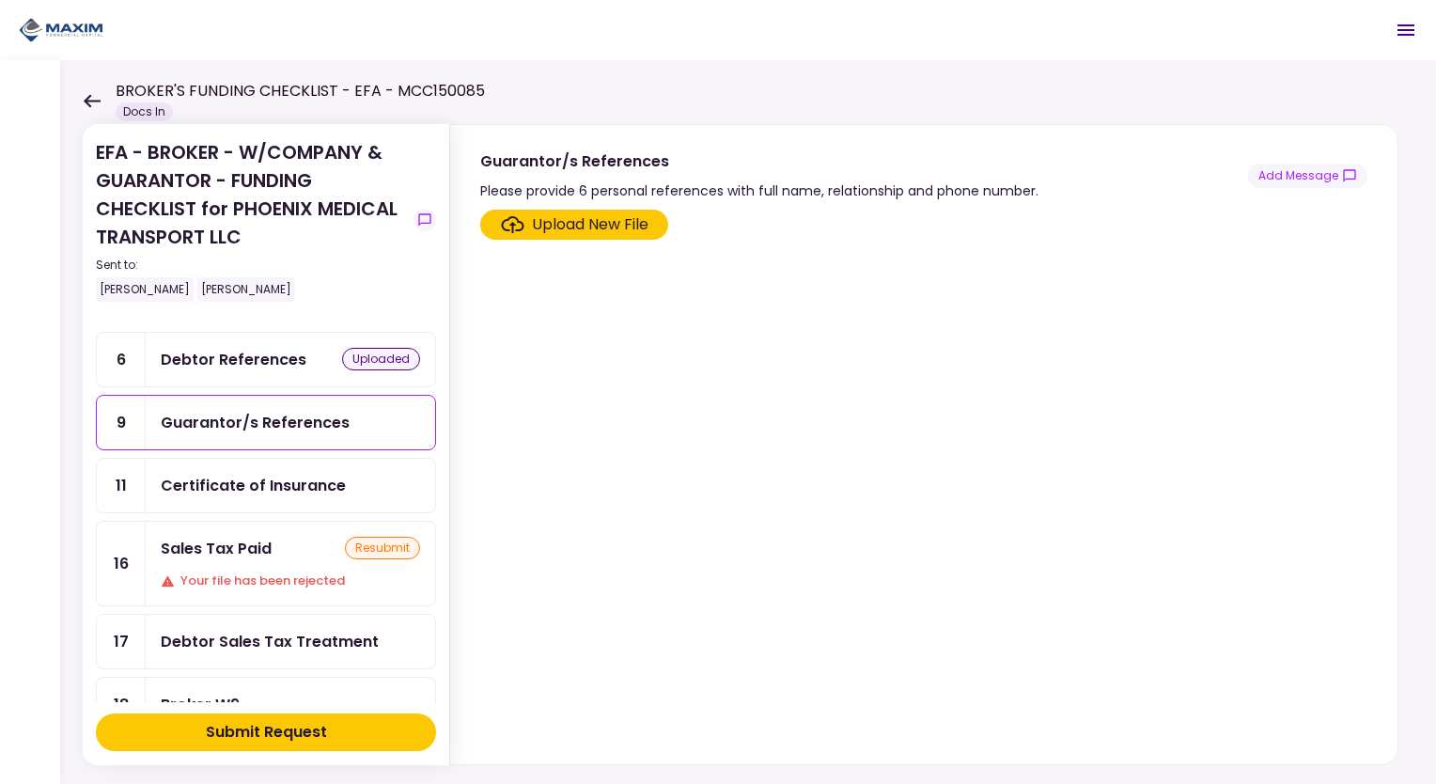
click at [524, 228] on div "Upload New File" at bounding box center [575, 224] width 148 height 23
click at [0, 0] on input "Upload New File" at bounding box center [0, 0] width 0 height 0
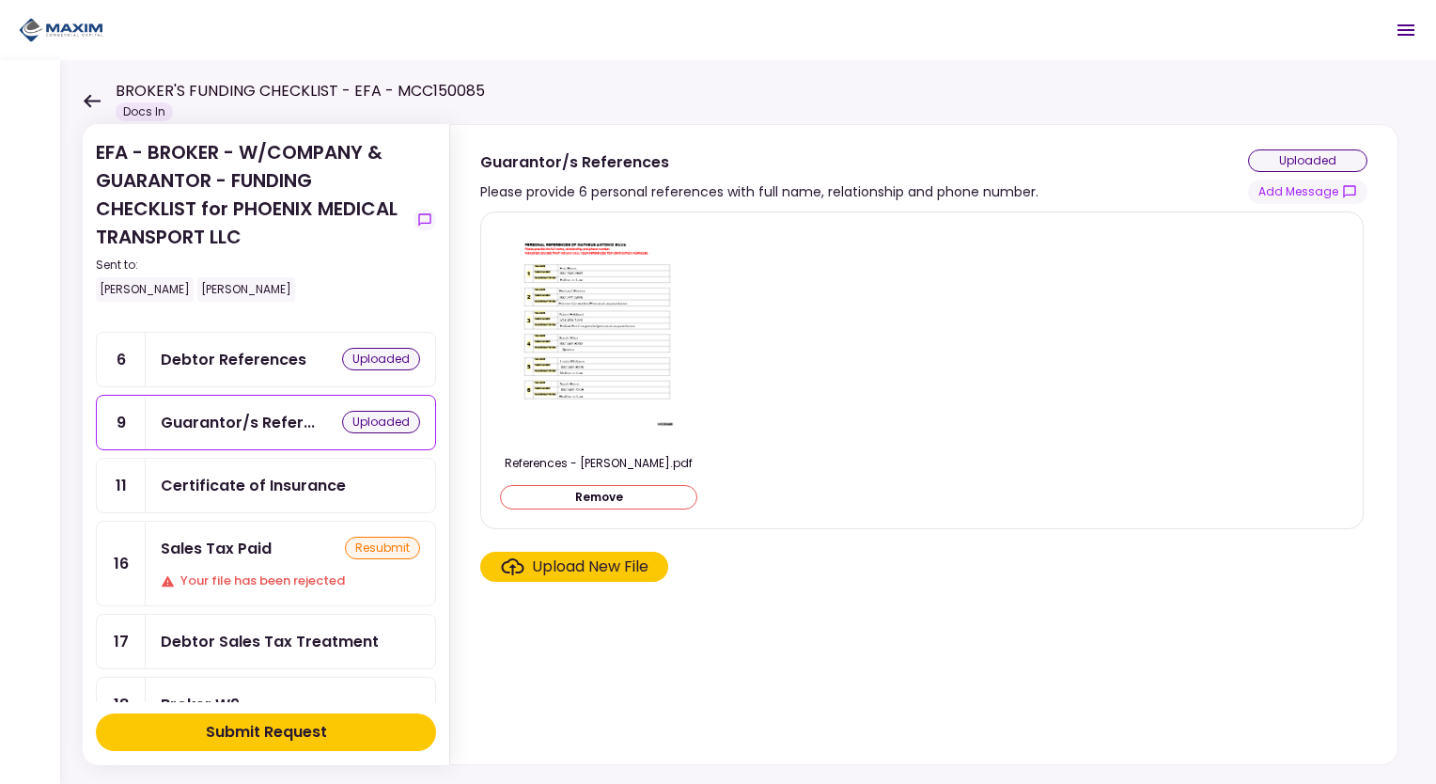
click at [366, 537] on div "resubmit" at bounding box center [382, 548] width 75 height 23
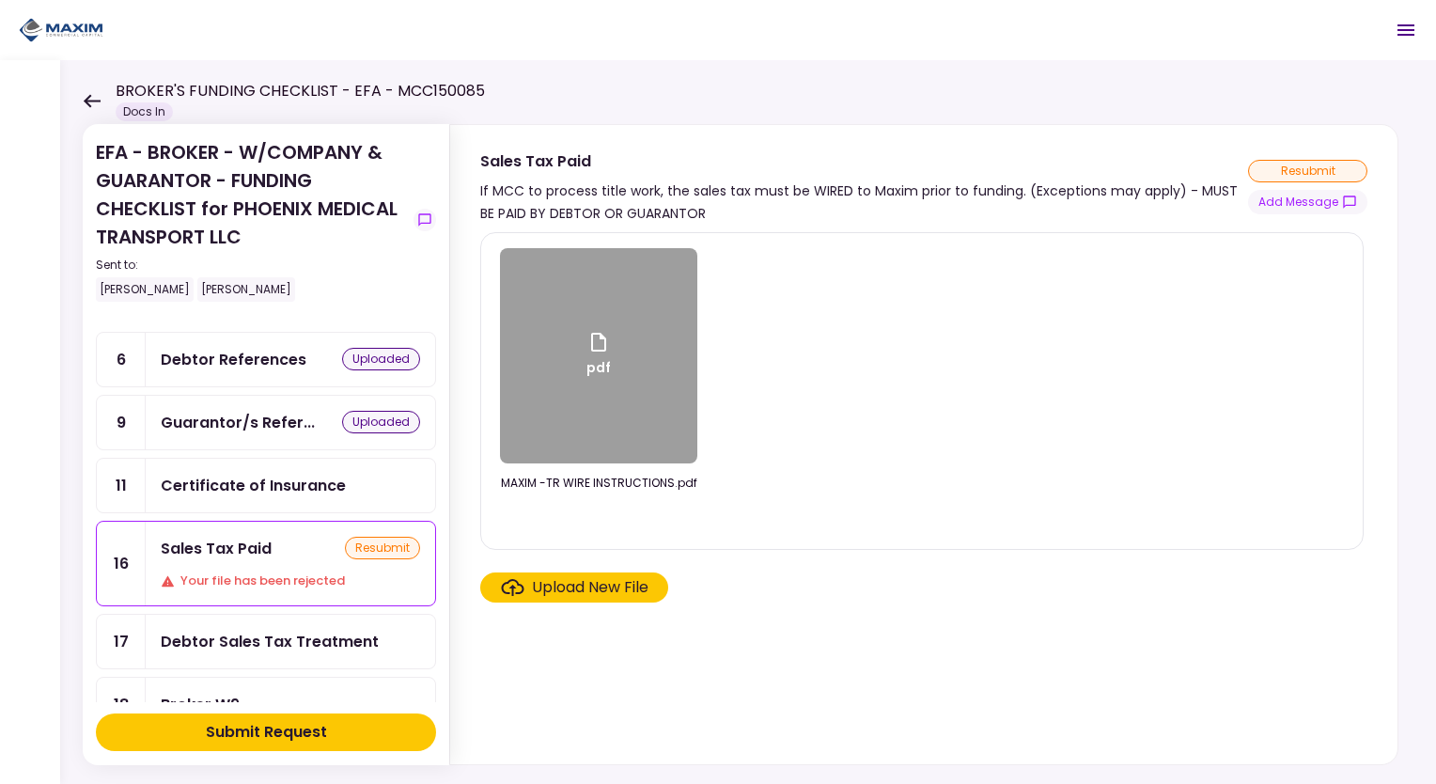
click at [508, 581] on icon "Click here to upload the required document" at bounding box center [512, 587] width 23 height 17
click at [0, 0] on input "Upload New File" at bounding box center [0, 0] width 0 height 0
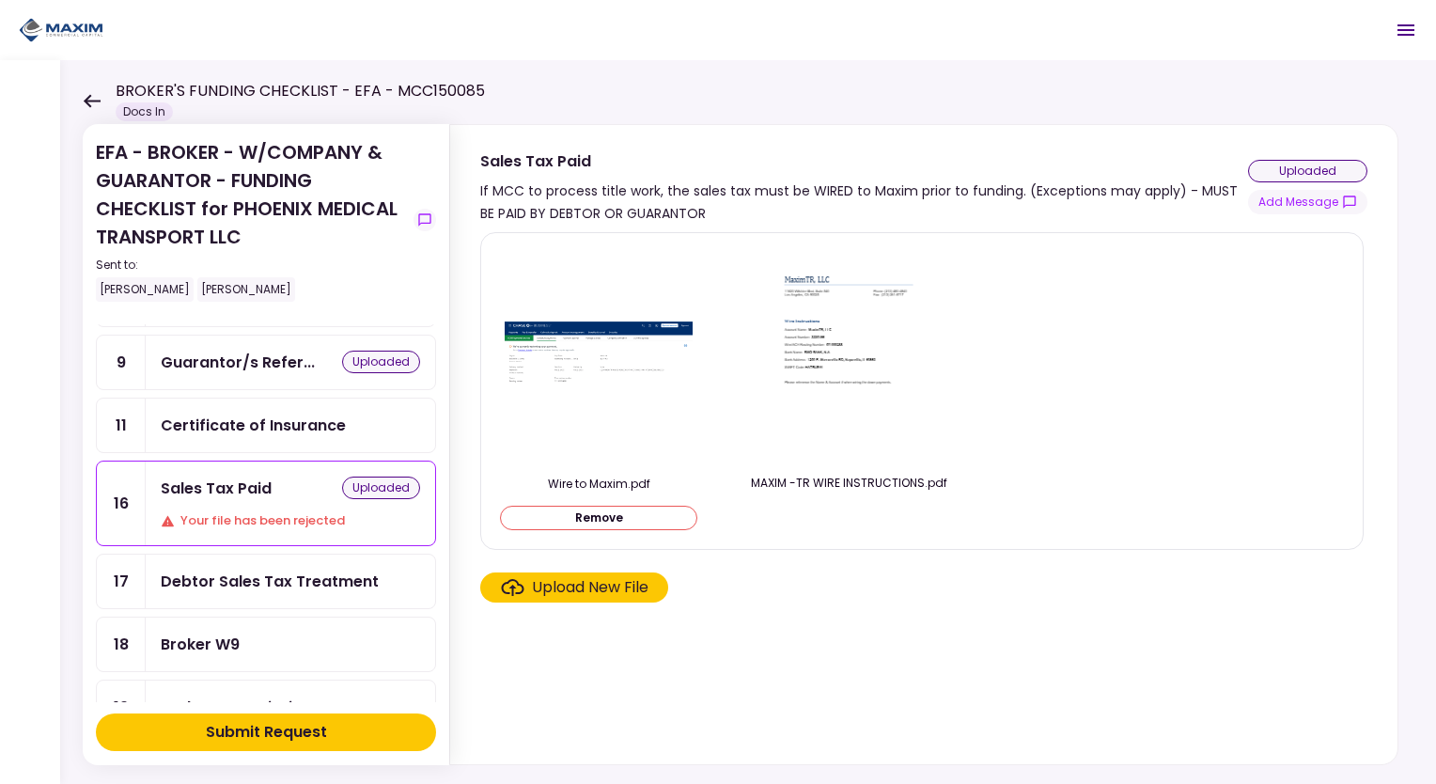
scroll to position [470, 0]
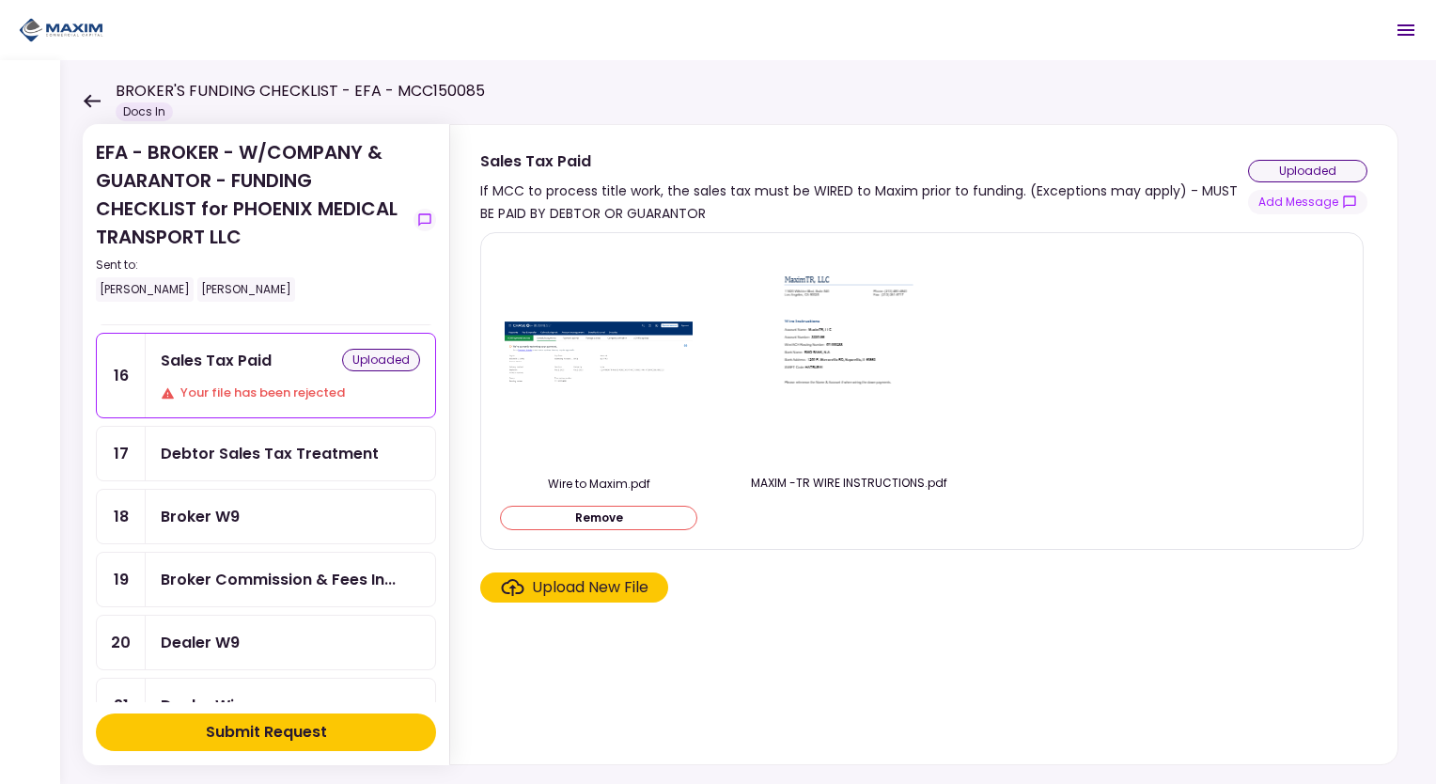
click at [356, 448] on div "Debtor Sales Tax Treatment" at bounding box center [270, 453] width 218 height 23
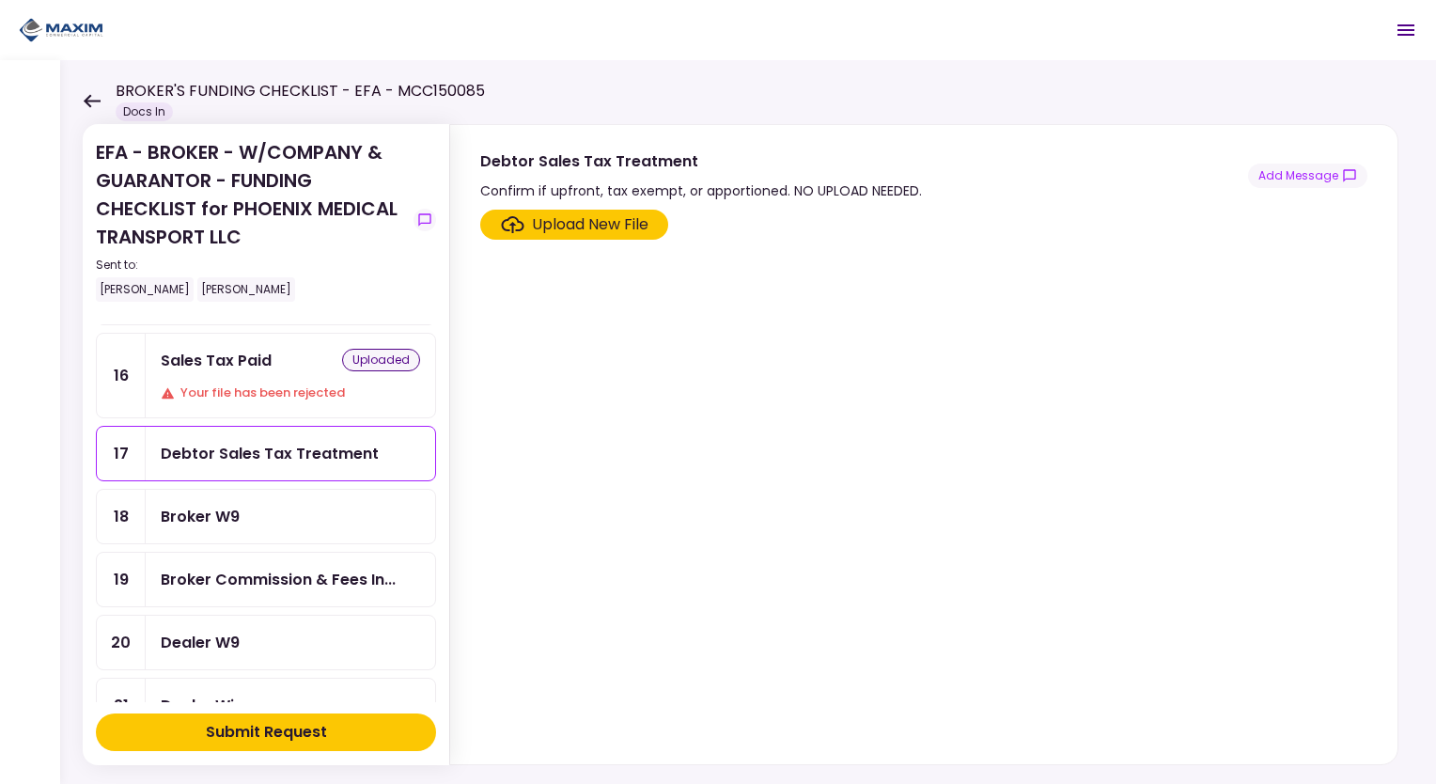
click at [532, 217] on div "Upload New File" at bounding box center [590, 224] width 117 height 23
click at [0, 0] on input "Upload New File" at bounding box center [0, 0] width 0 height 0
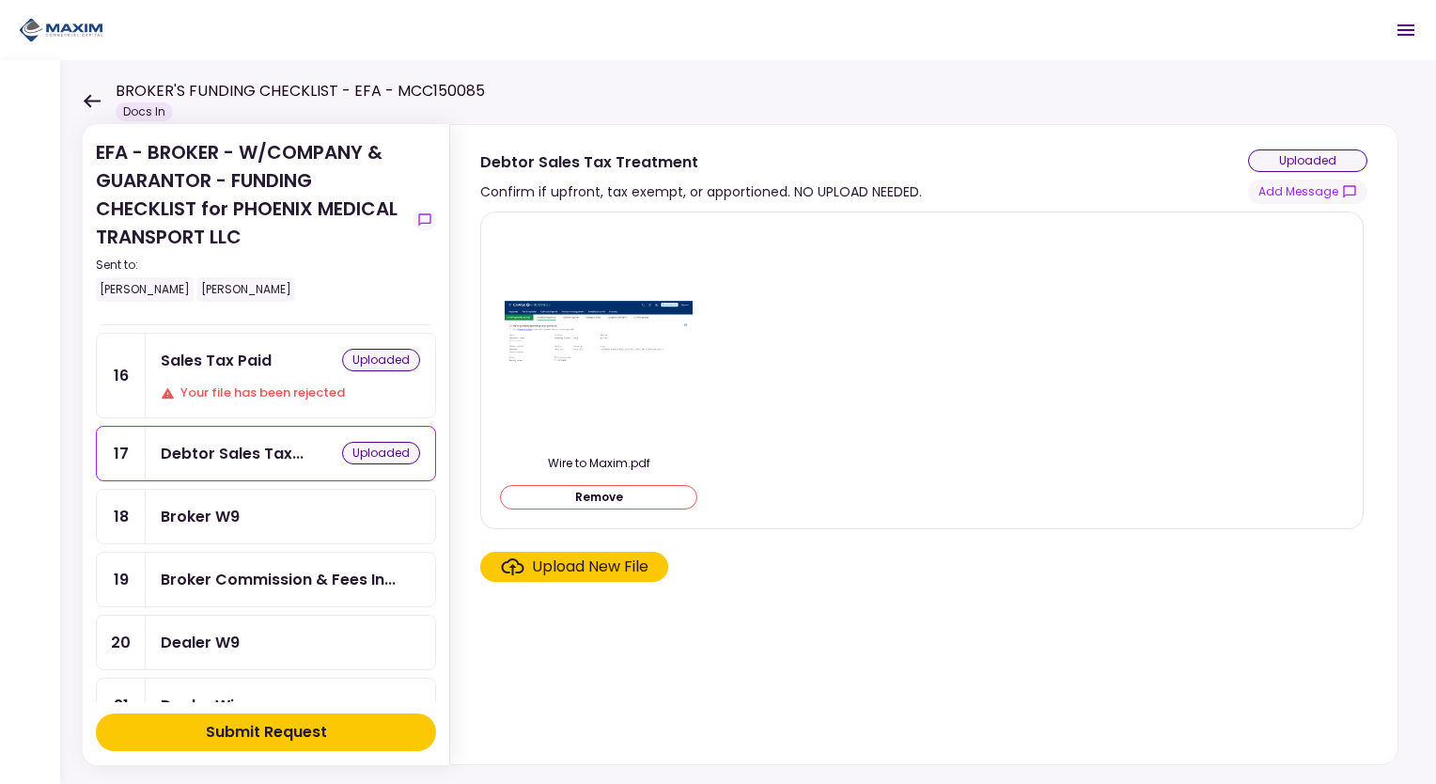
click at [603, 501] on button "Remove" at bounding box center [598, 497] width 197 height 24
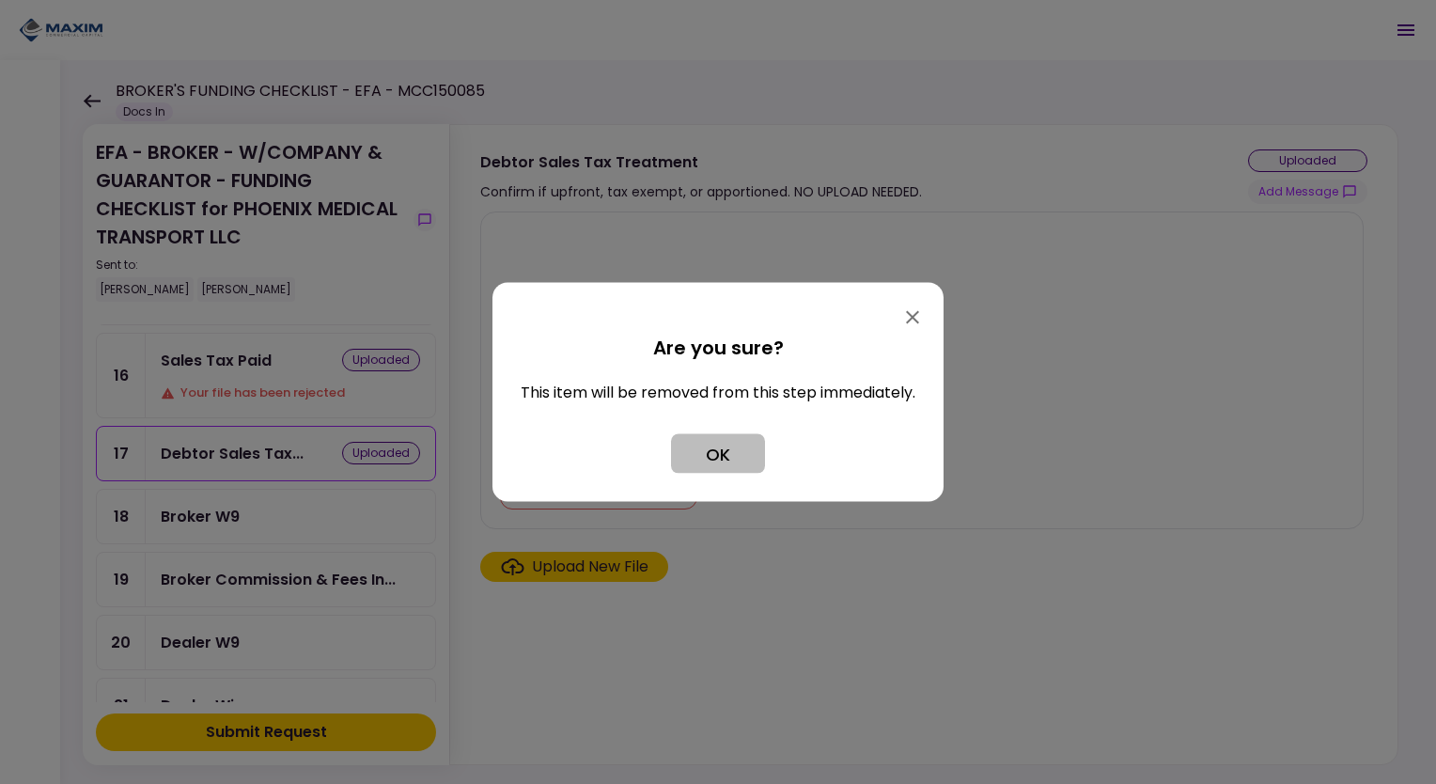
click at [698, 453] on button "OK" at bounding box center [718, 453] width 94 height 39
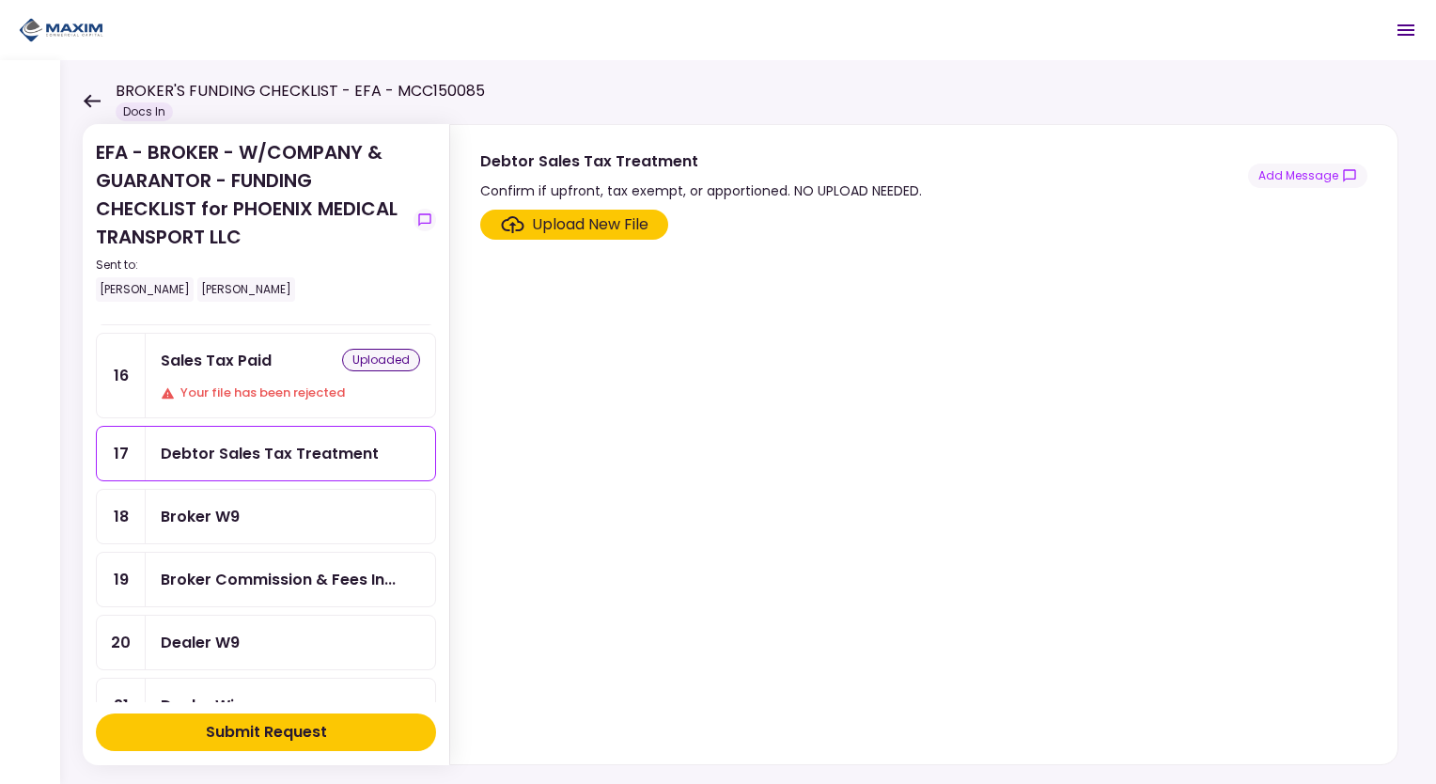
click at [349, 509] on div "Broker W9" at bounding box center [290, 516] width 259 height 23
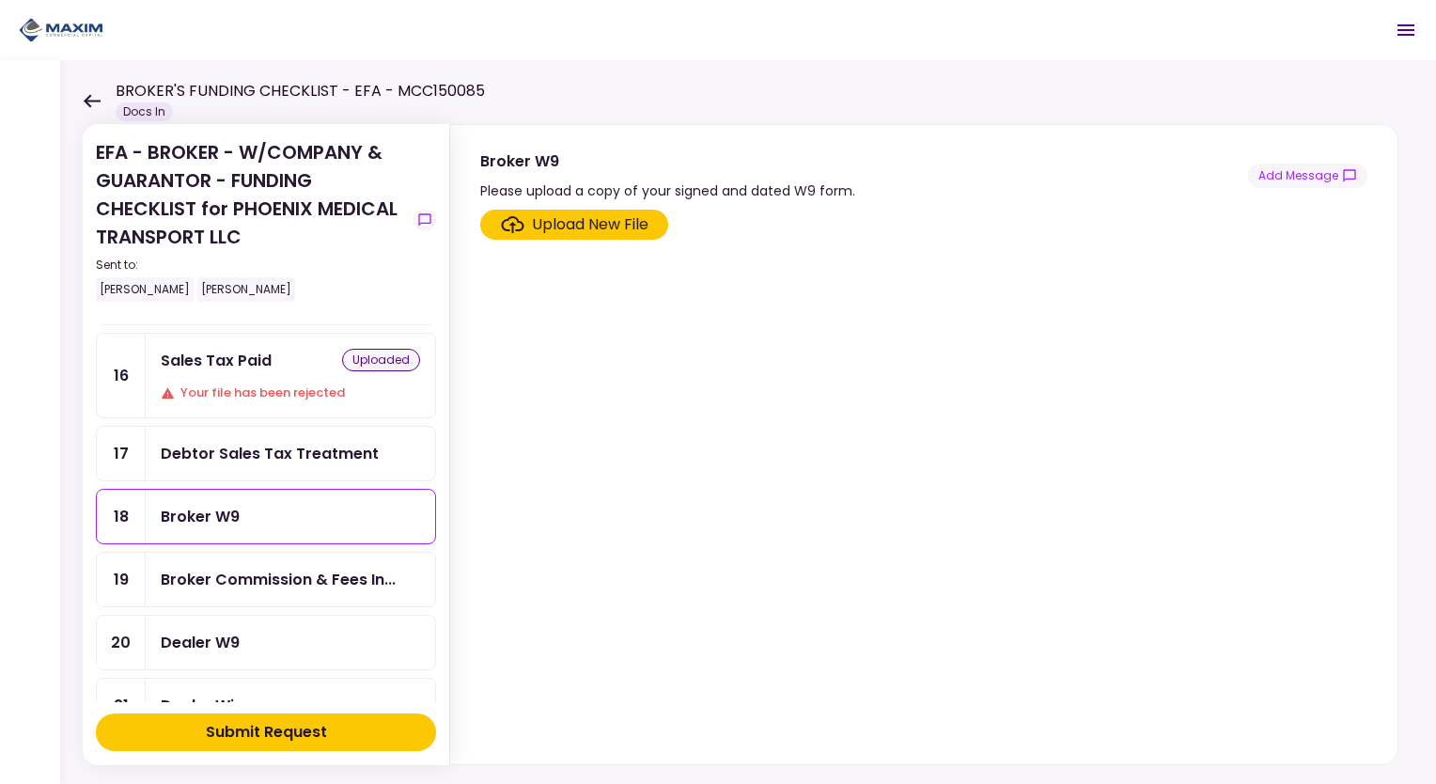
click at [613, 225] on div "Upload New File" at bounding box center [590, 224] width 117 height 23
click at [0, 0] on input "Upload New File" at bounding box center [0, 0] width 0 height 0
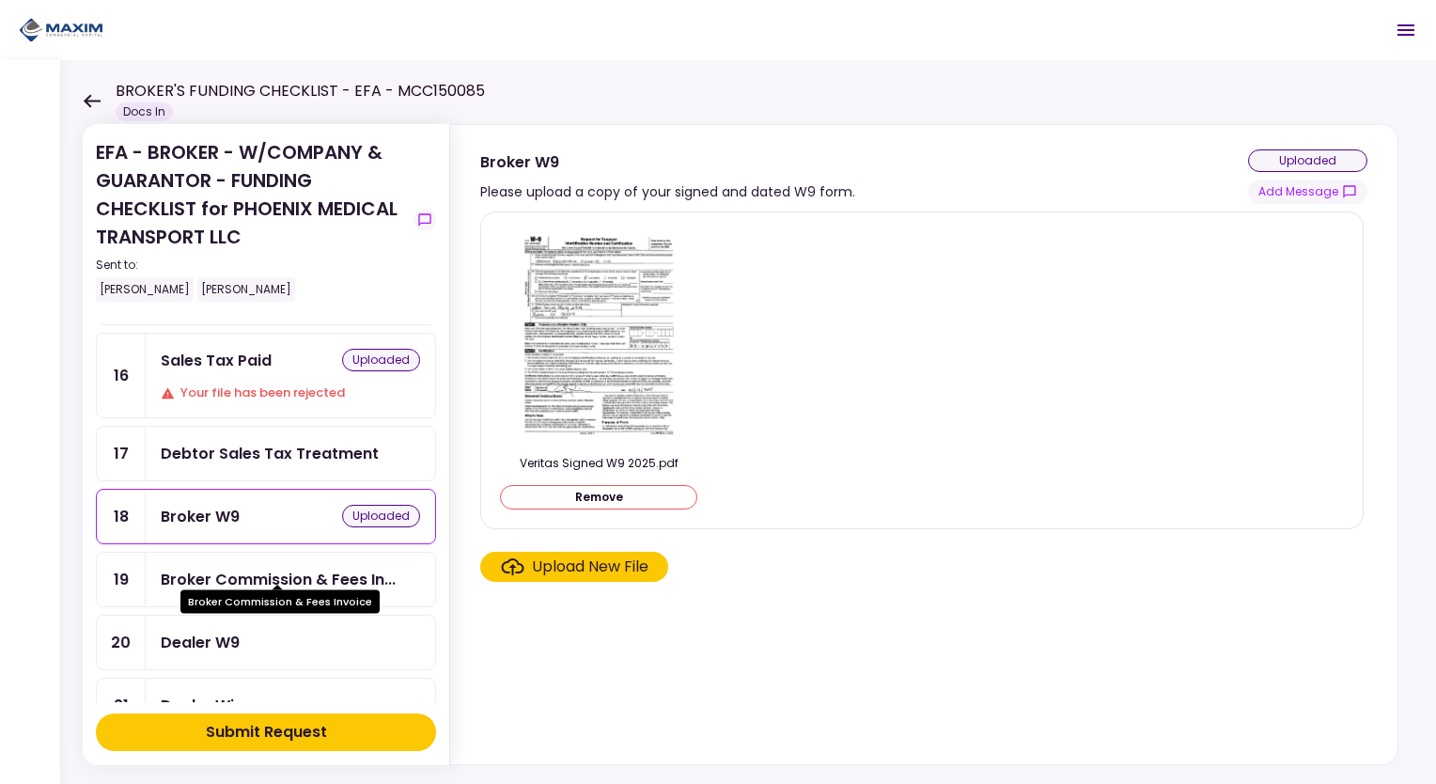
click at [299, 568] on div "Broker Commission & Fees In..." at bounding box center [278, 579] width 235 height 23
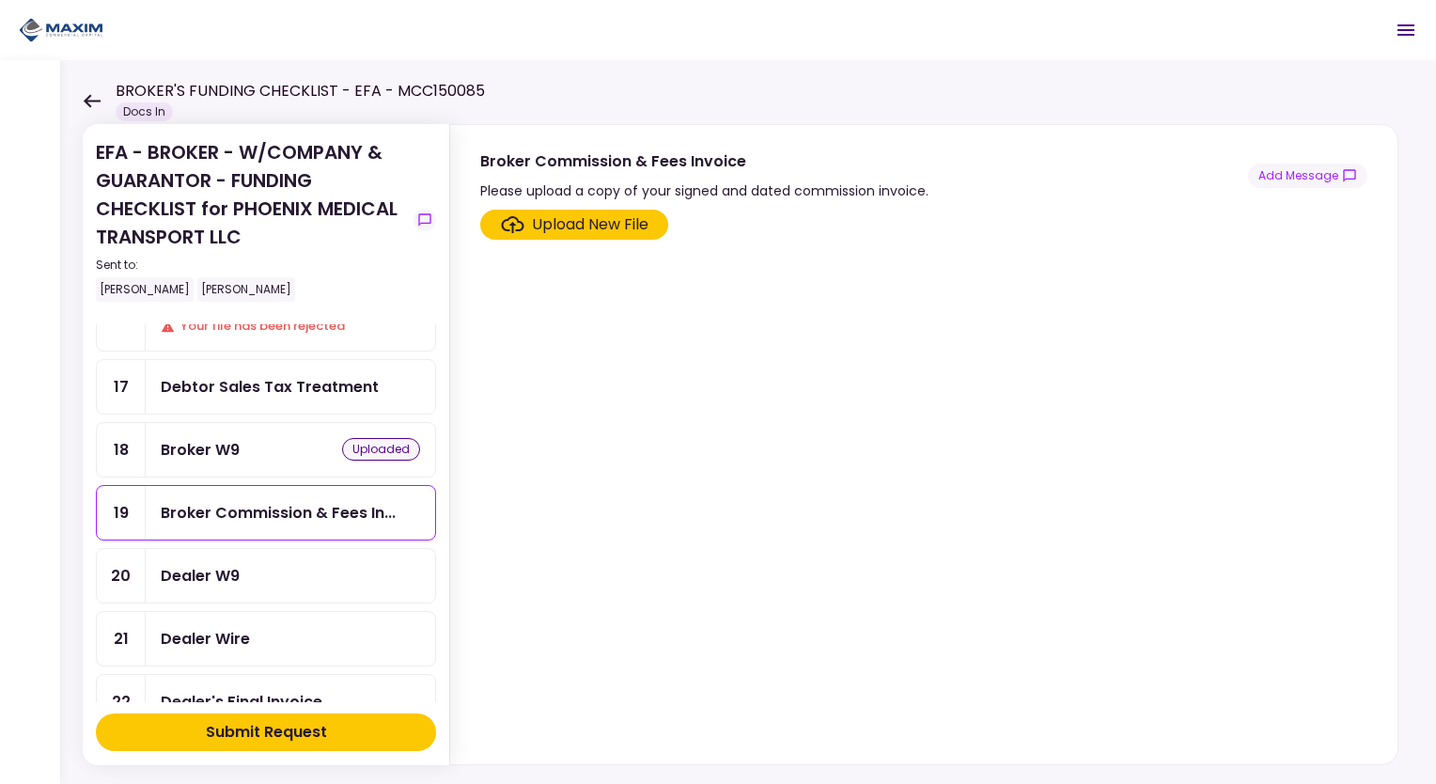
scroll to position [564, 0]
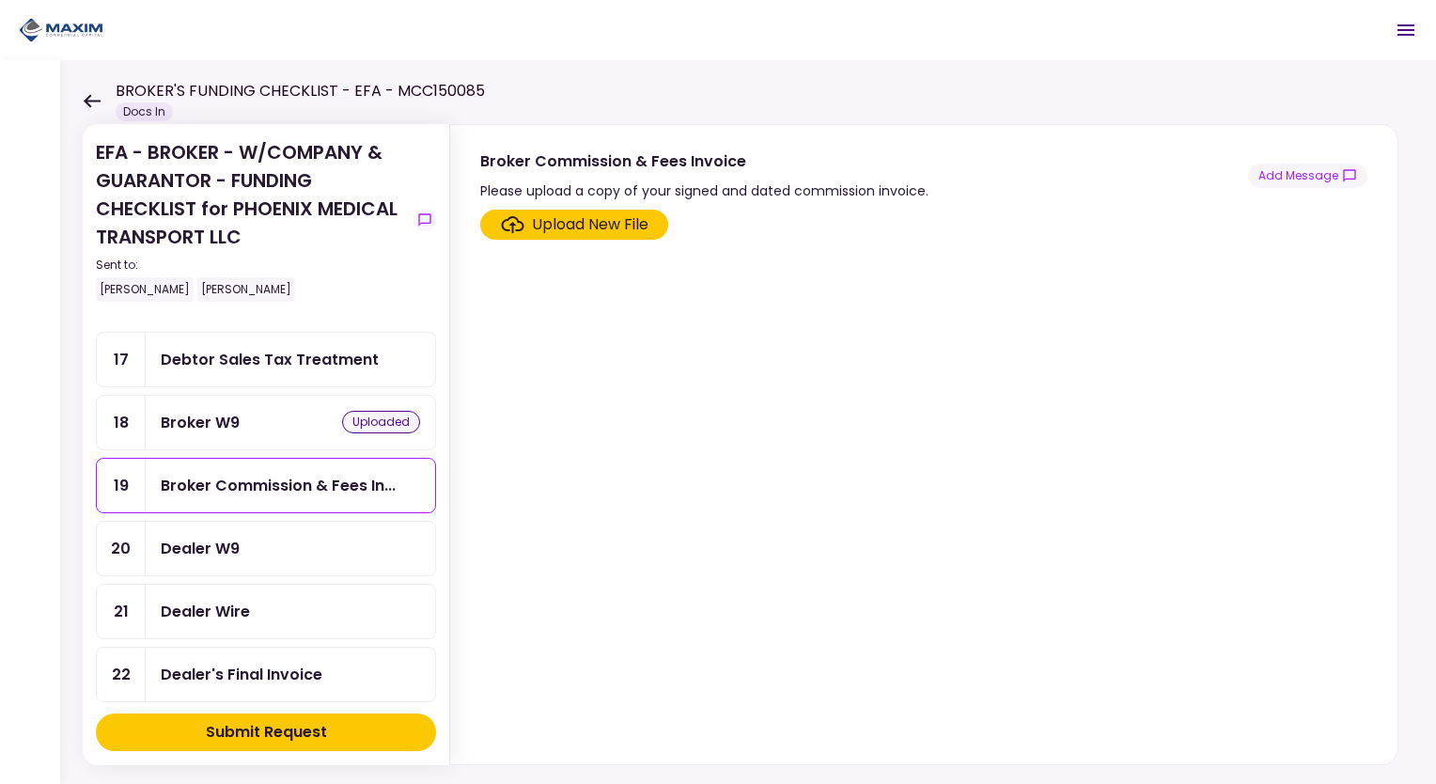
click at [301, 537] on div "Dealer W9" at bounding box center [290, 548] width 259 height 23
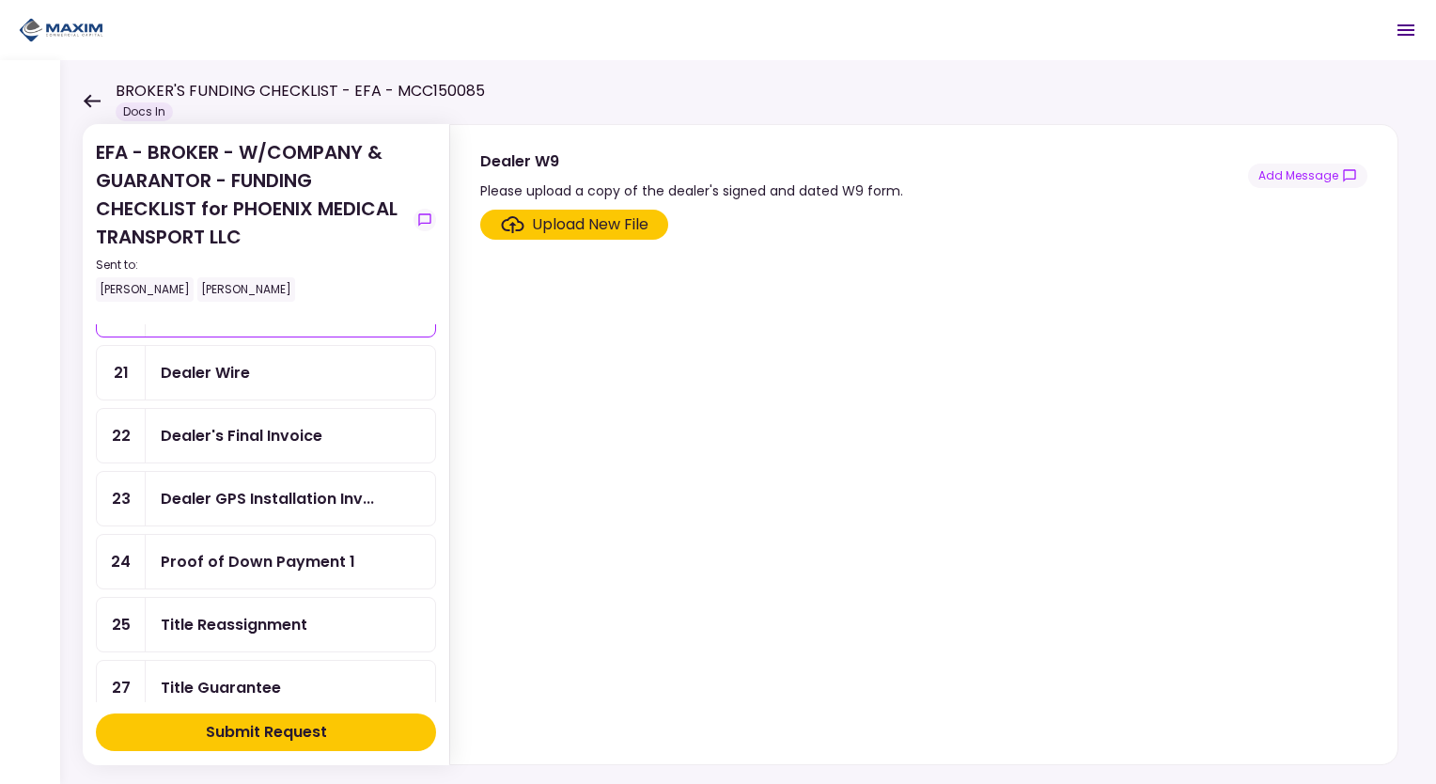
scroll to position [846, 0]
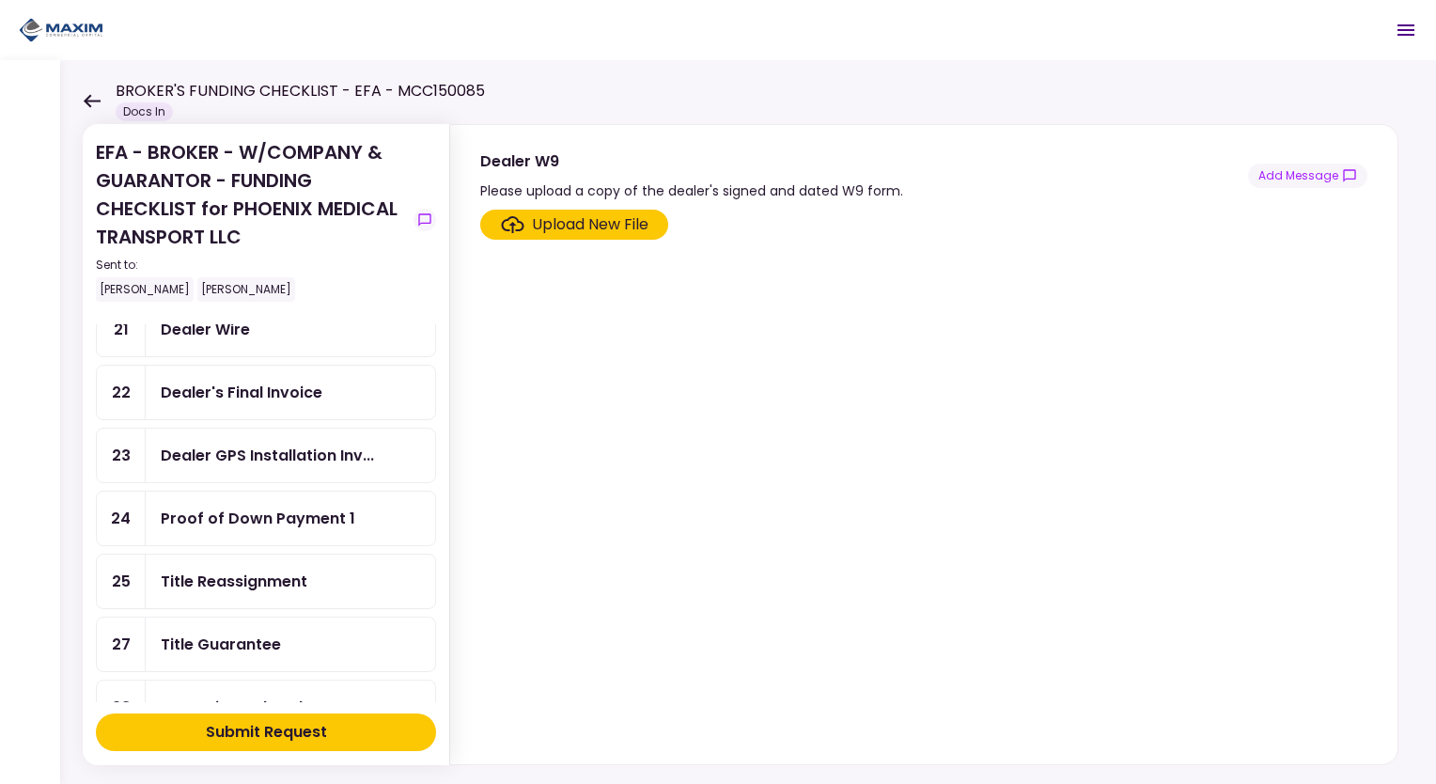
click at [279, 492] on div "Proof of Down Payment 1" at bounding box center [290, 519] width 289 height 54
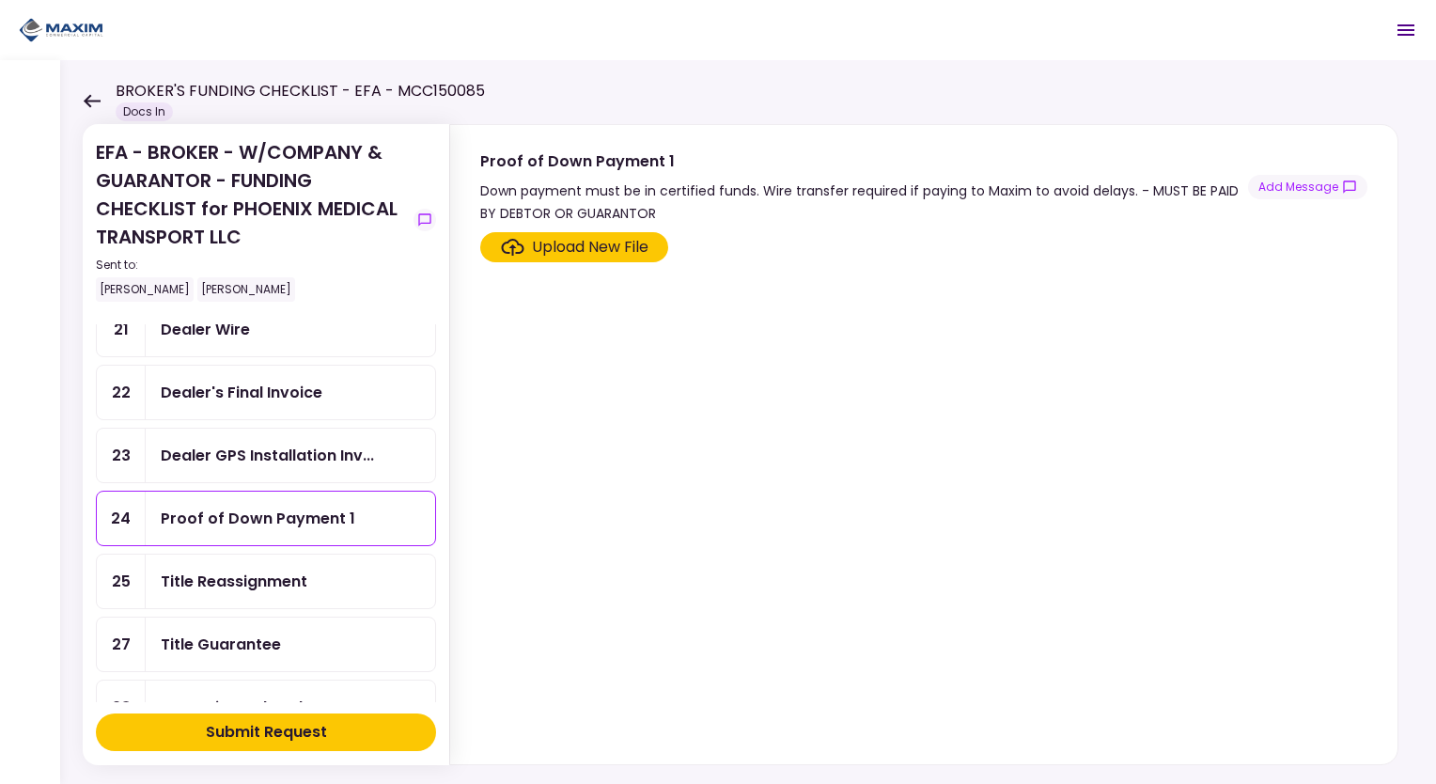
click at [631, 242] on div "Upload New File" at bounding box center [590, 247] width 117 height 23
click at [0, 0] on input "Upload New File" at bounding box center [0, 0] width 0 height 0
